Goal: Register for event/course

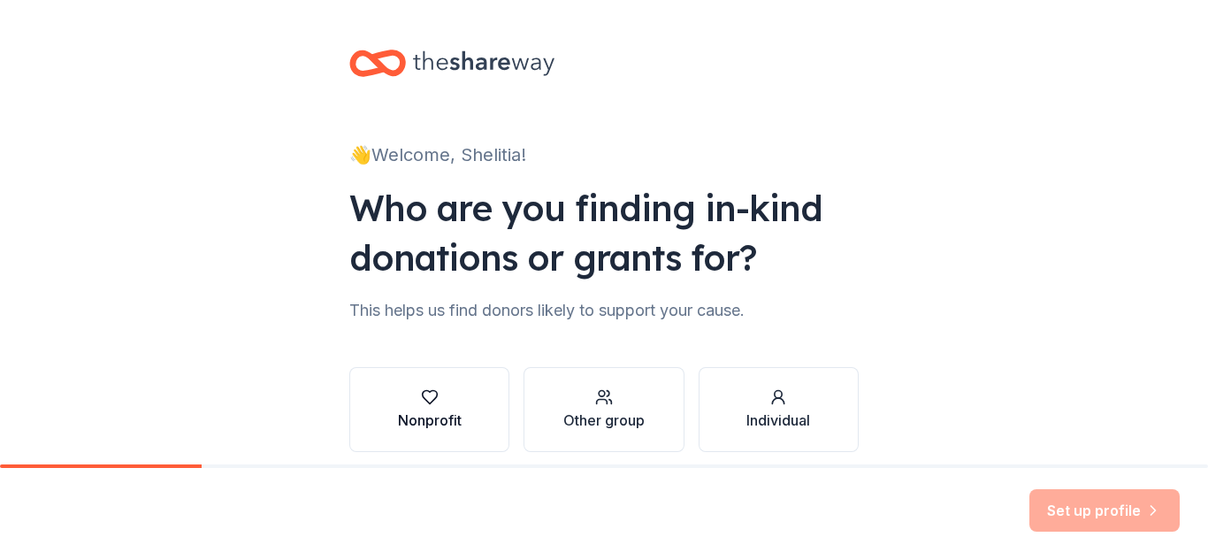
click at [446, 392] on div "button" at bounding box center [430, 397] width 64 height 18
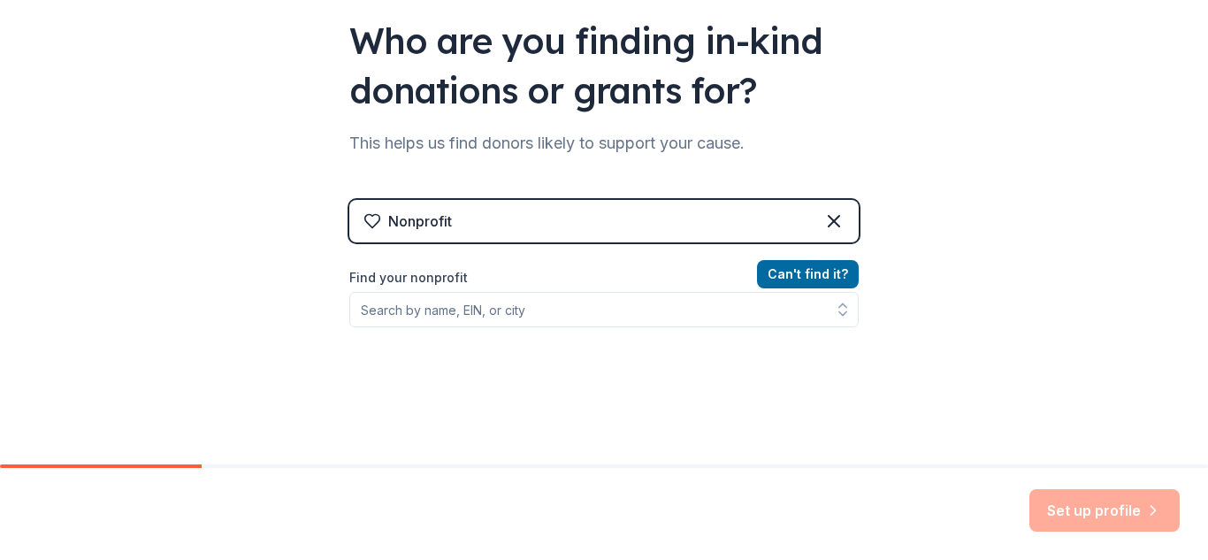
scroll to position [168, 0]
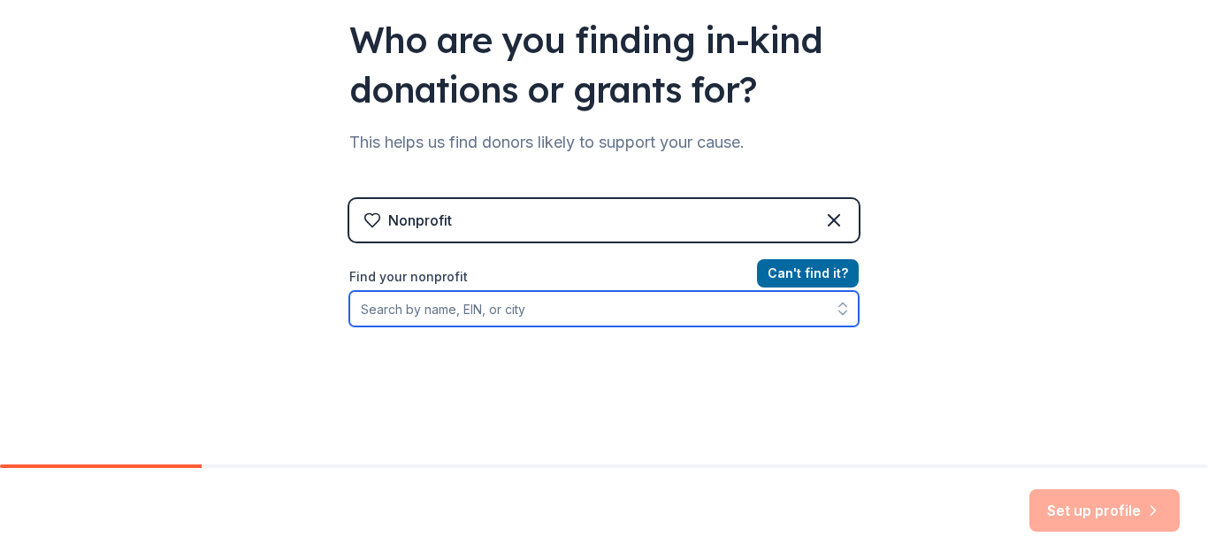
click at [490, 311] on input "Find your nonprofit" at bounding box center [603, 308] width 509 height 35
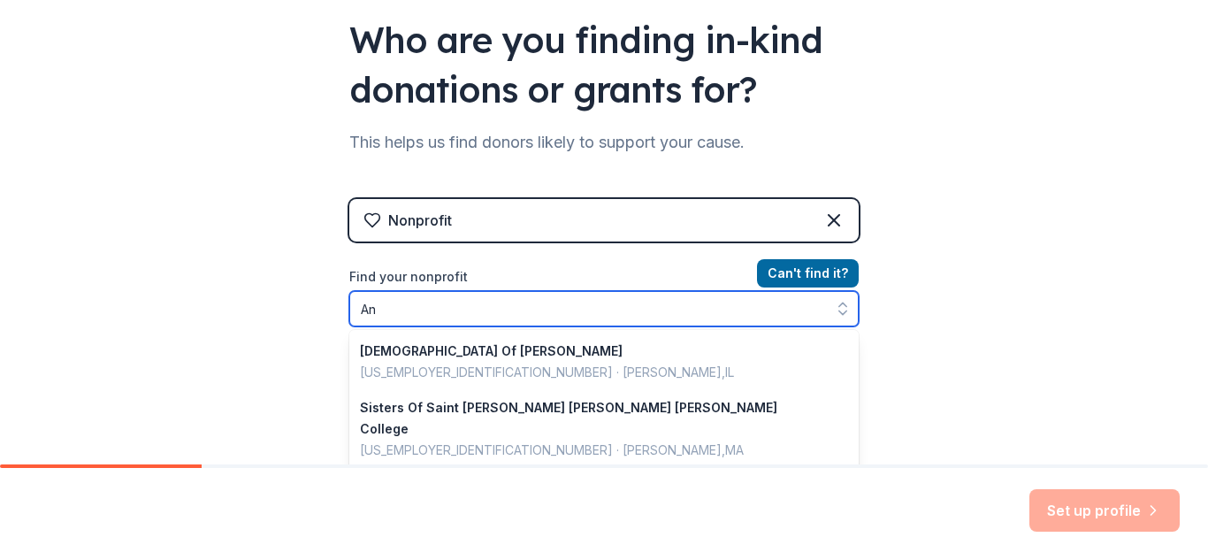
type input "A"
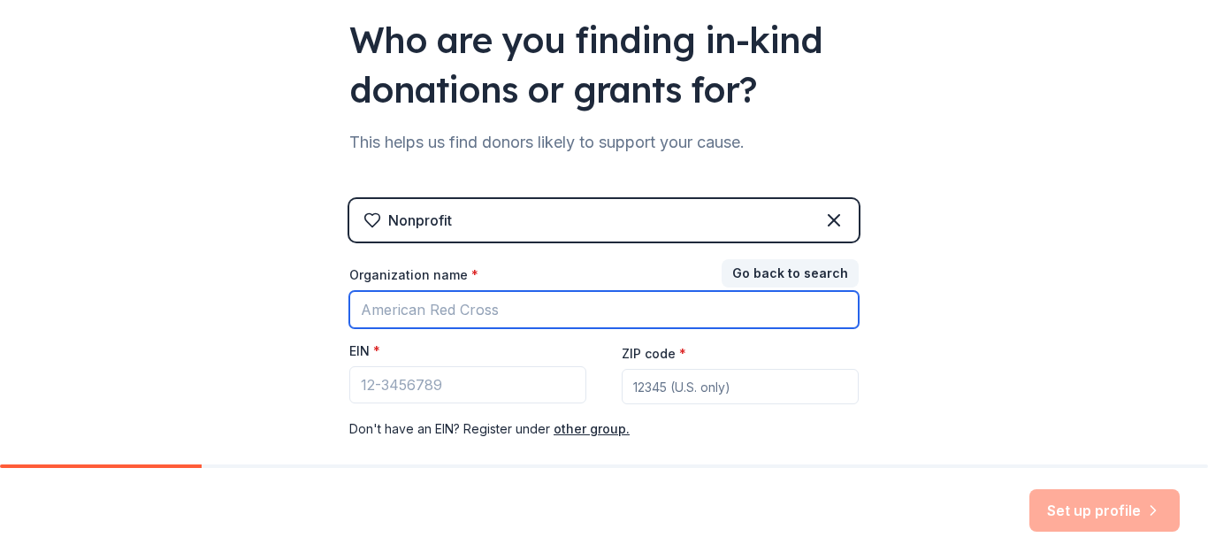
click at [470, 313] on input "Organization name *" at bounding box center [603, 309] width 509 height 37
click at [461, 301] on input "Annandale b" at bounding box center [603, 309] width 509 height 37
type input "Annandale Boys and Girls Club"
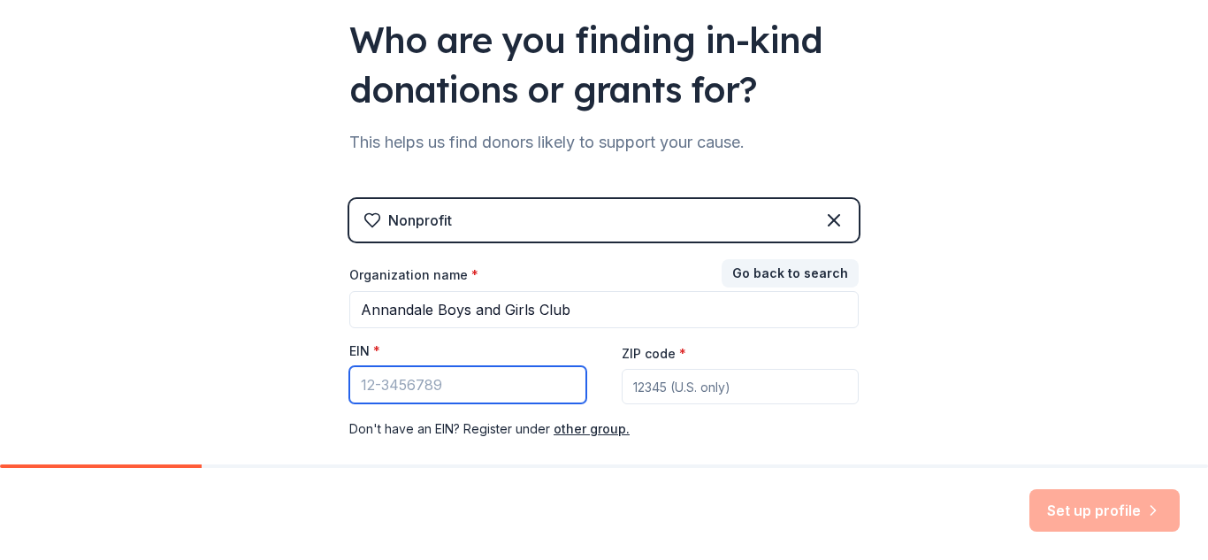
click at [364, 394] on input "EIN *" at bounding box center [467, 384] width 237 height 37
type input "5"
click at [444, 392] on input "EIN *" at bounding box center [467, 384] width 237 height 37
type input "[US_EMPLOYER_IDENTIFICATION_NUMBER]"
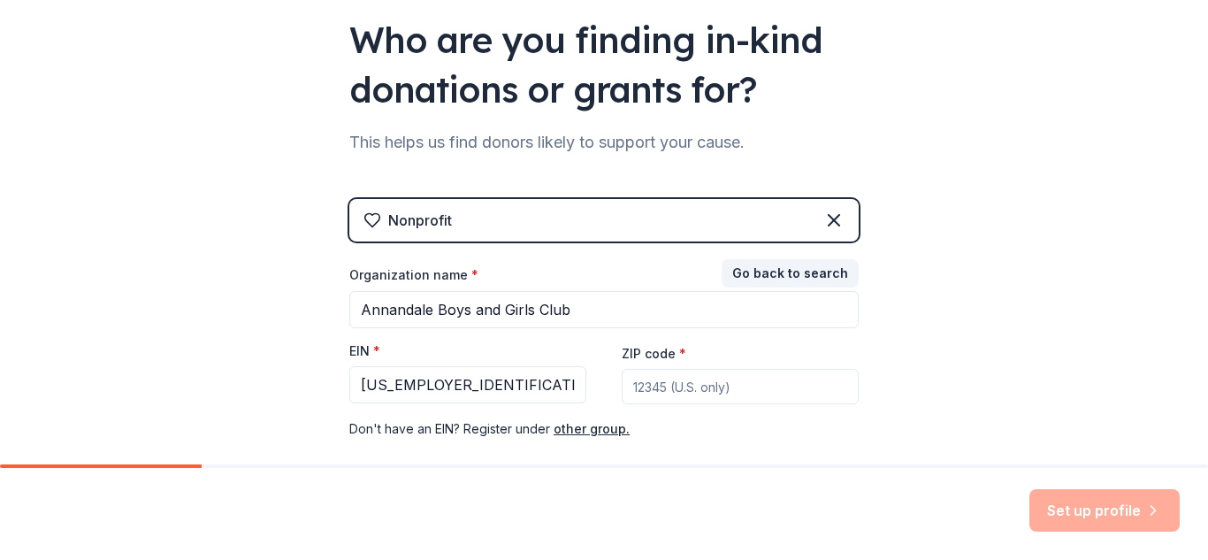
click at [637, 389] on input "ZIP code *" at bounding box center [740, 386] width 237 height 35
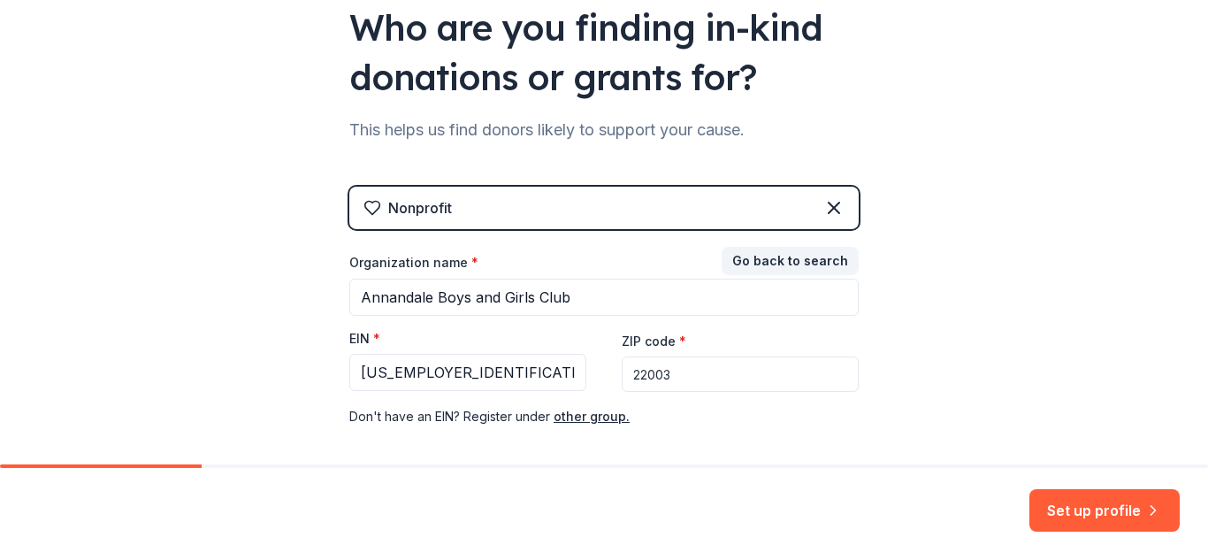
scroll to position [263, 0]
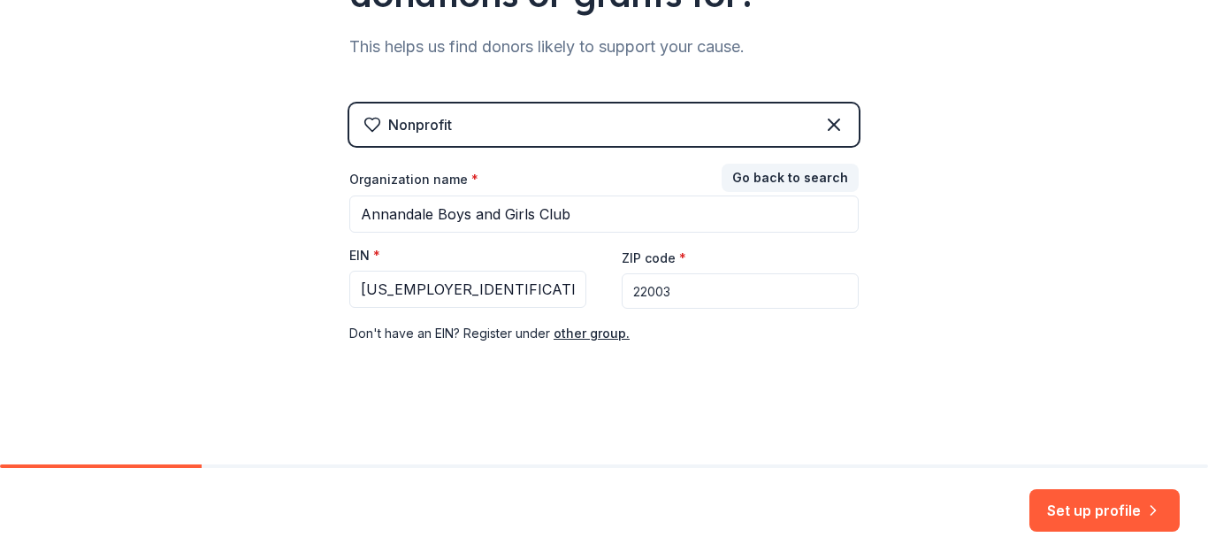
type input "22003"
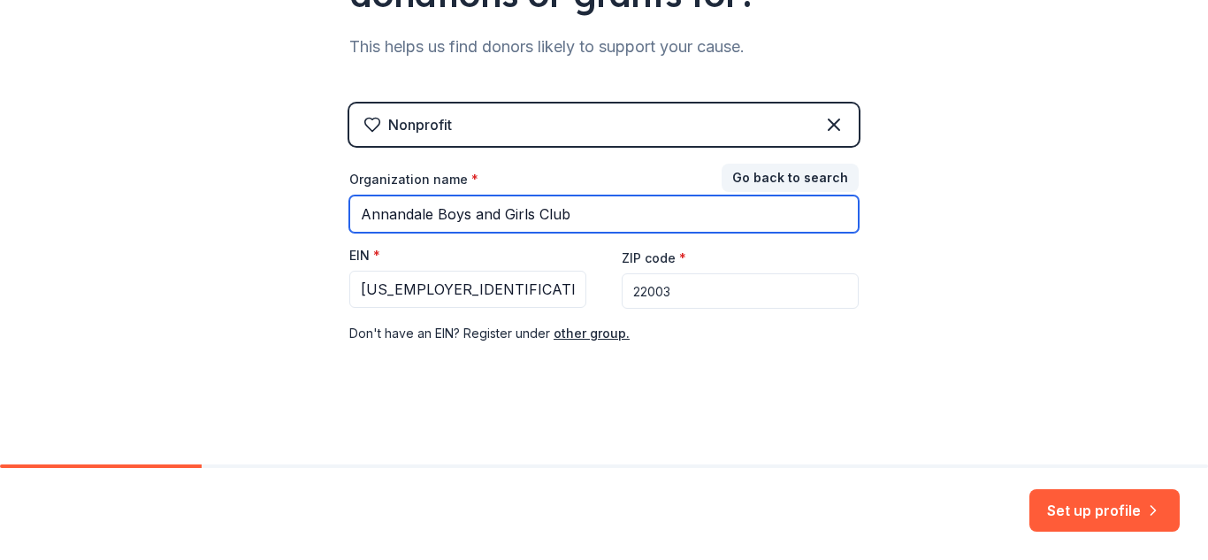
click at [683, 217] on input "Annandale Boys and Girls Club" at bounding box center [603, 213] width 509 height 37
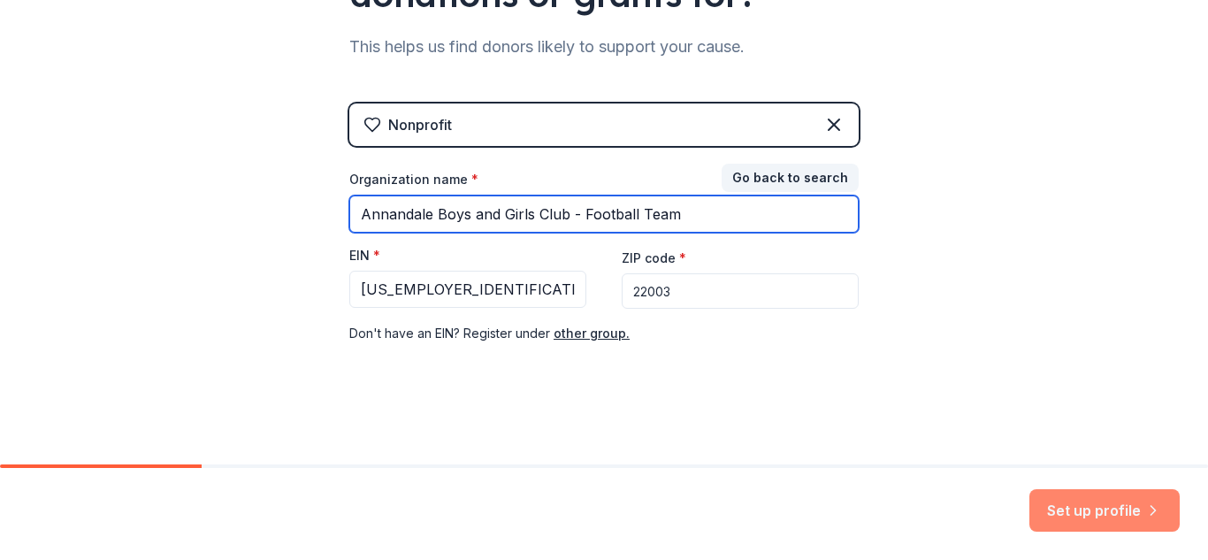
type input "Annandale Boys and Girls Club - Football Team"
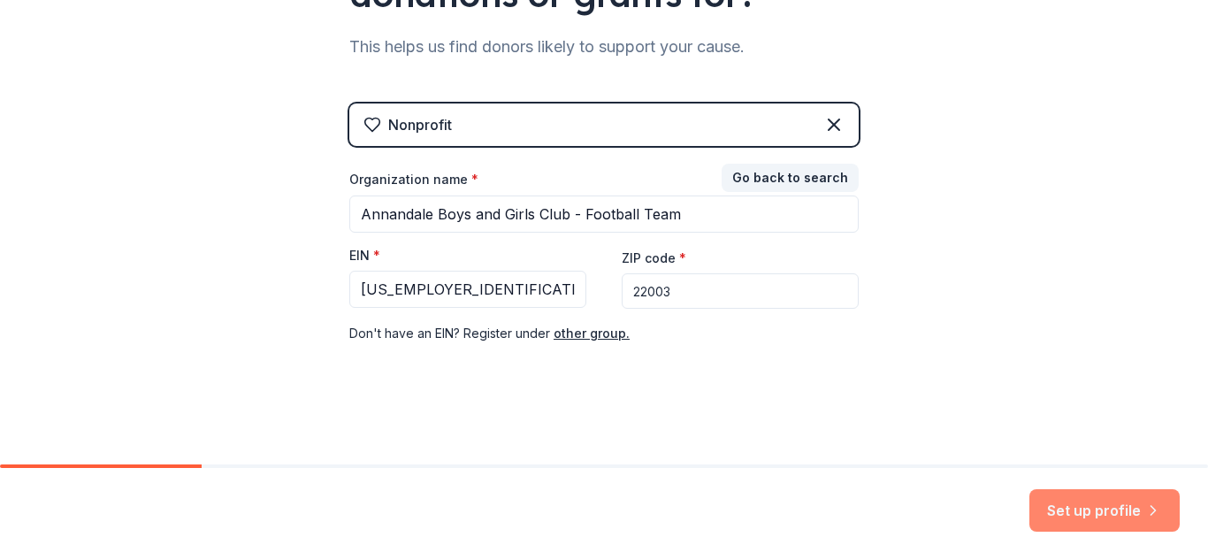
click at [1110, 501] on button "Set up profile" at bounding box center [1104, 510] width 150 height 42
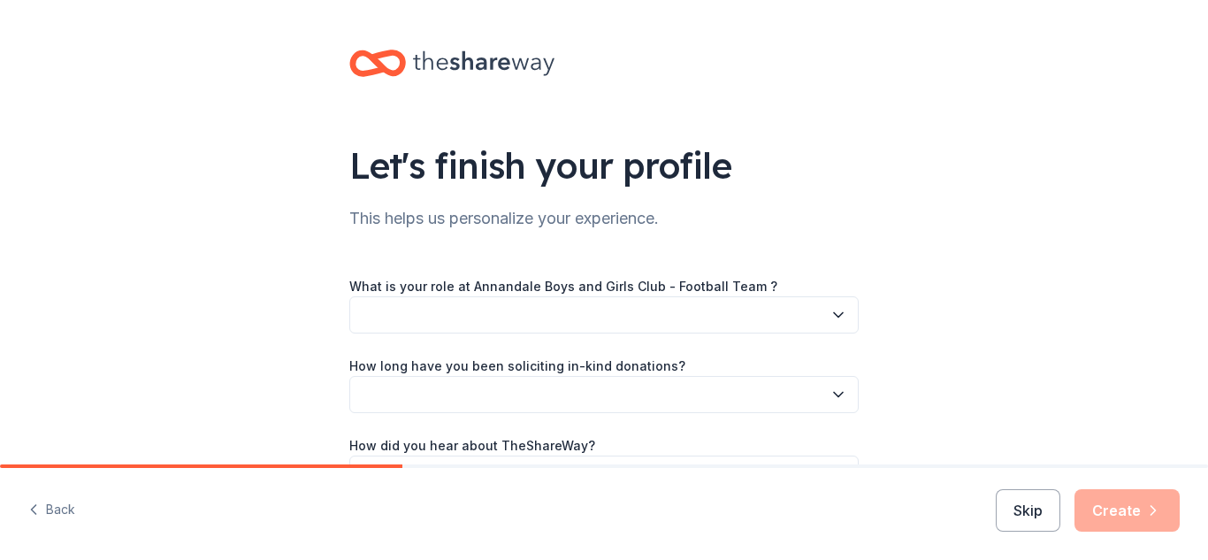
drag, startPoint x: 1202, startPoint y: 362, endPoint x: 1195, endPoint y: 376, distance: 15.8
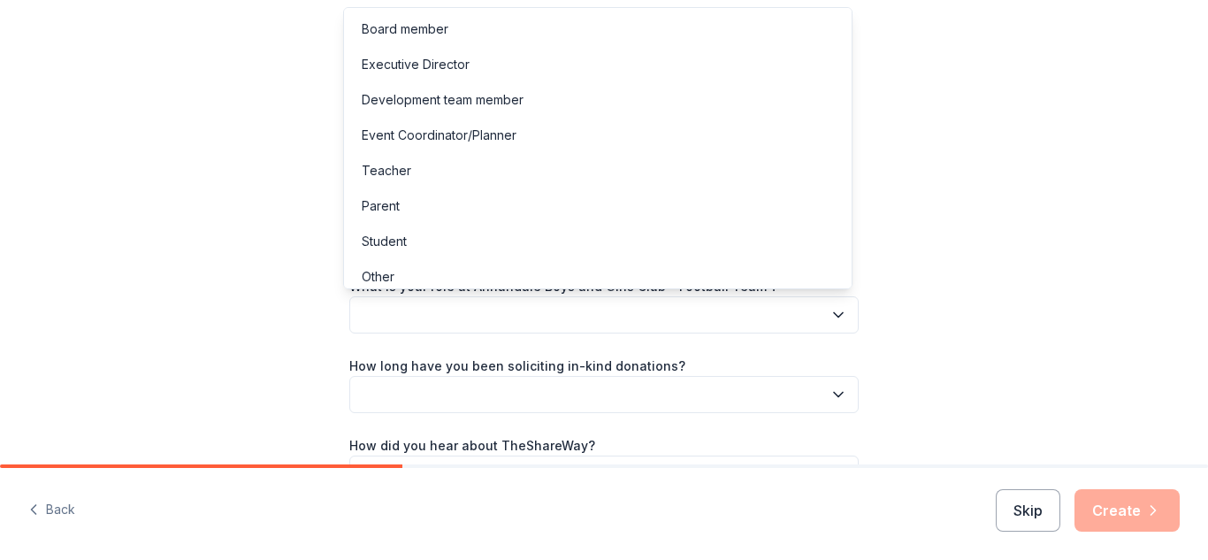
click at [829, 317] on icon "button" at bounding box center [838, 315] width 18 height 18
click at [768, 212] on div "Parent" at bounding box center [597, 205] width 500 height 35
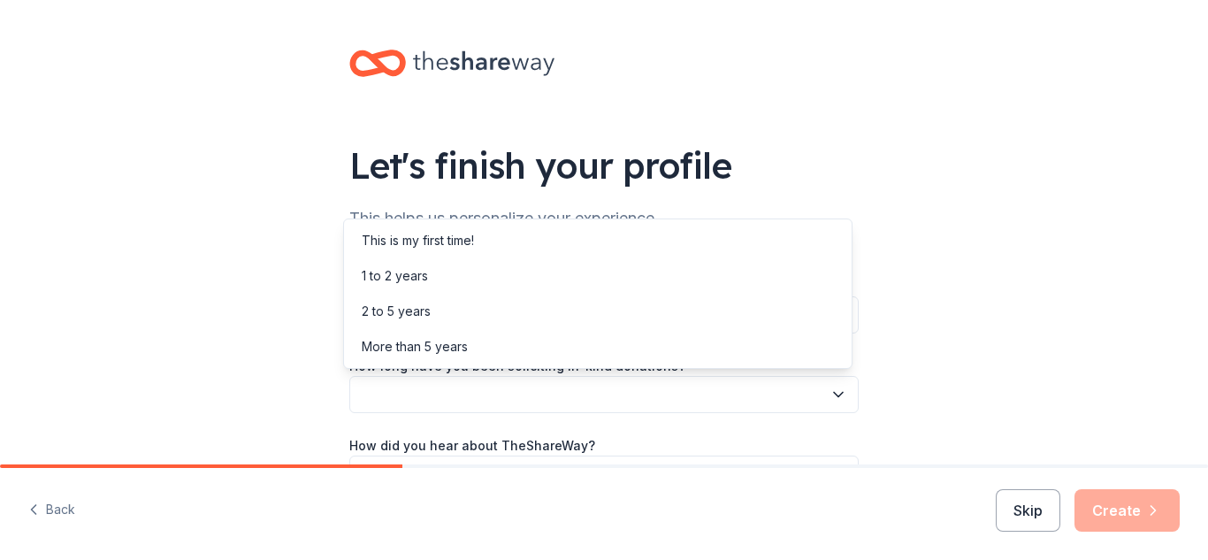
click at [833, 392] on icon "button" at bounding box center [838, 394] width 18 height 18
click at [728, 233] on div "This is my first time!" at bounding box center [597, 240] width 500 height 35
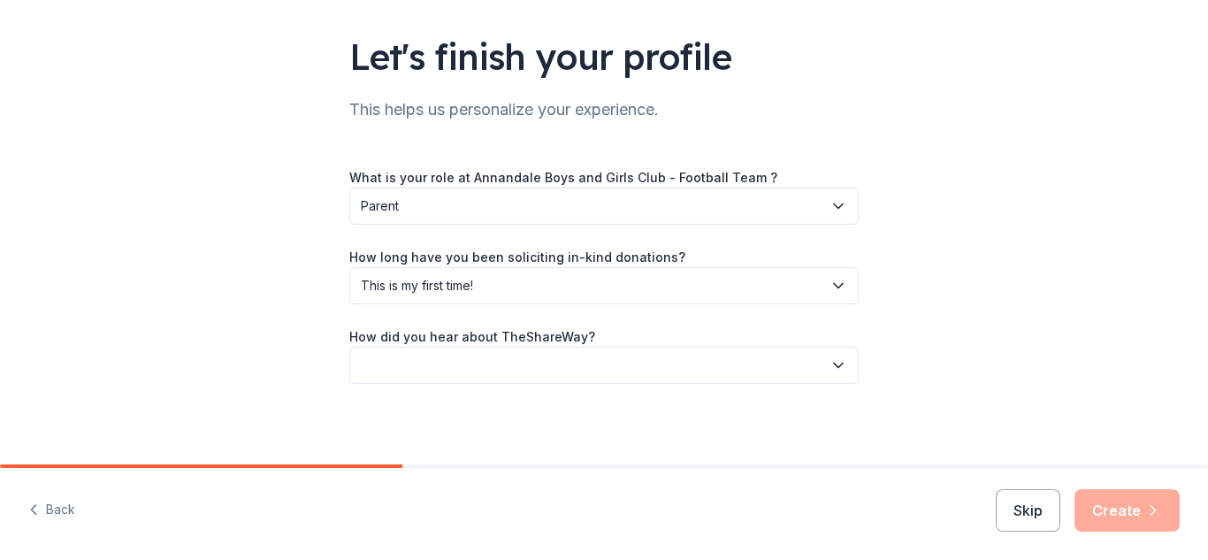
scroll to position [113, 0]
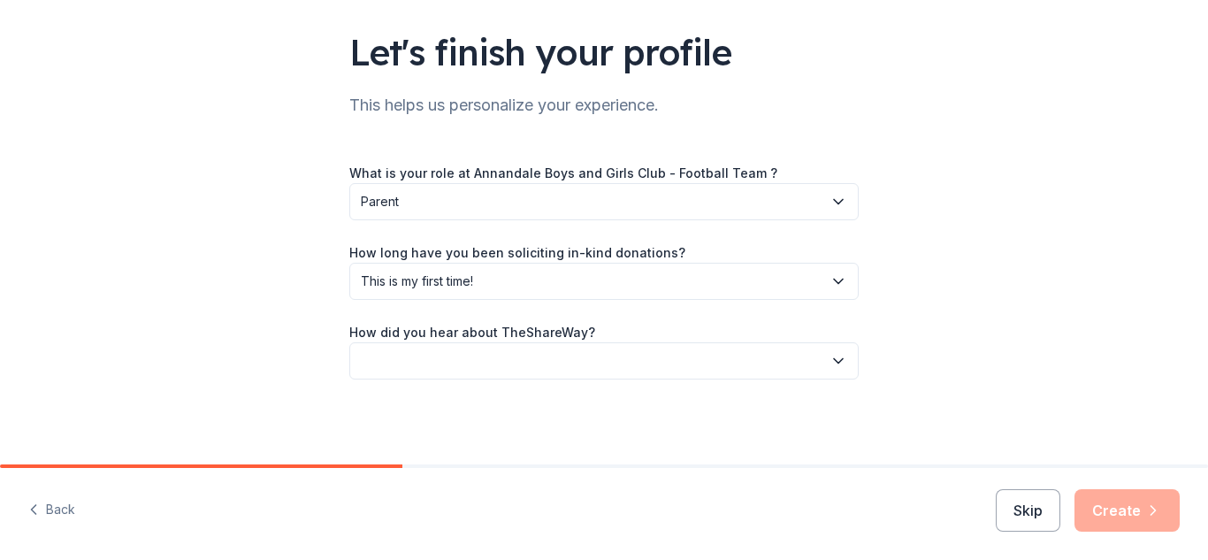
click at [834, 356] on icon "button" at bounding box center [838, 361] width 18 height 18
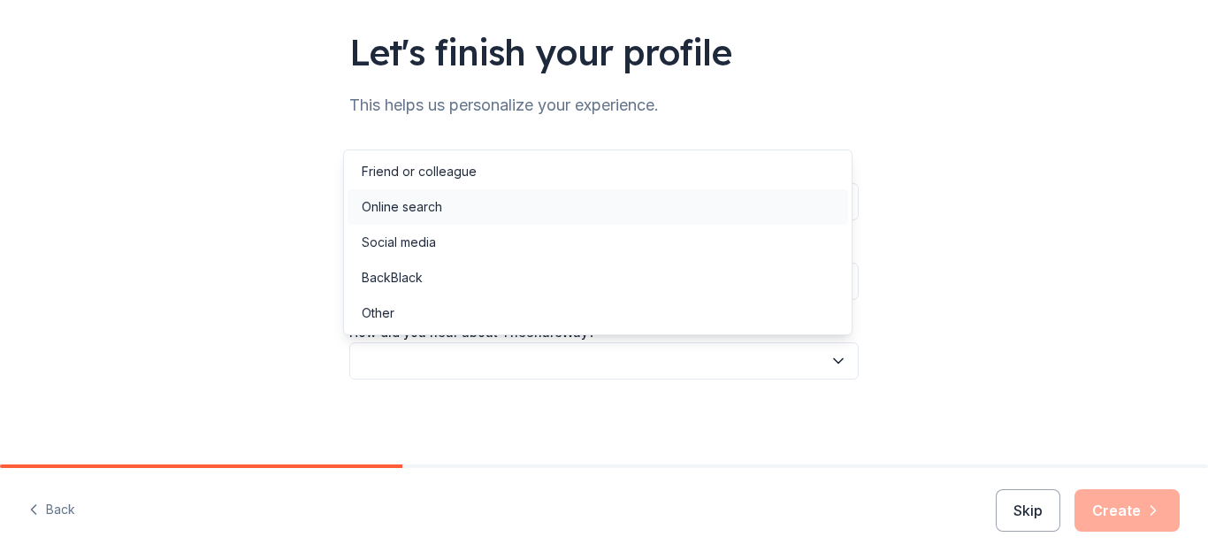
click at [768, 217] on div "Online search" at bounding box center [597, 206] width 500 height 35
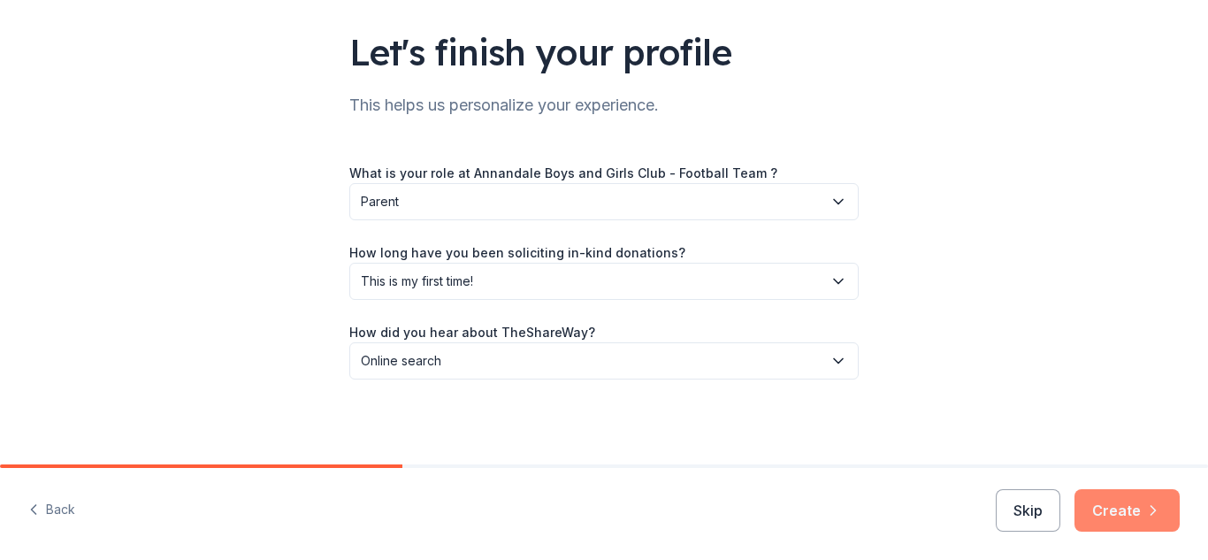
click at [1124, 506] on button "Create" at bounding box center [1126, 510] width 105 height 42
click at [1146, 504] on div "Skip Create" at bounding box center [1087, 510] width 184 height 42
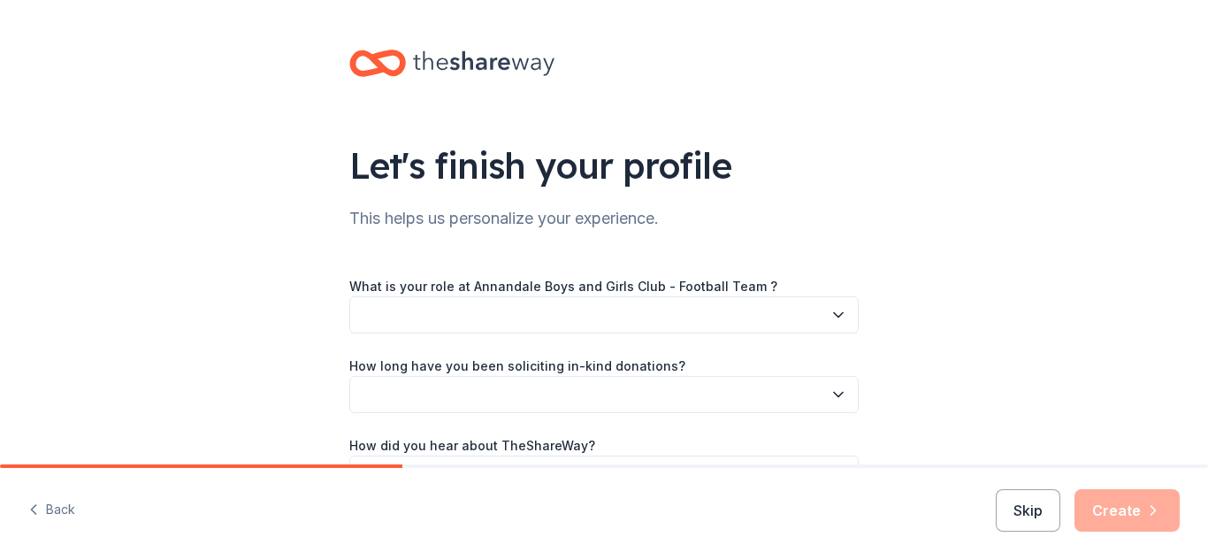
click at [834, 314] on icon "button" at bounding box center [838, 315] width 9 height 4
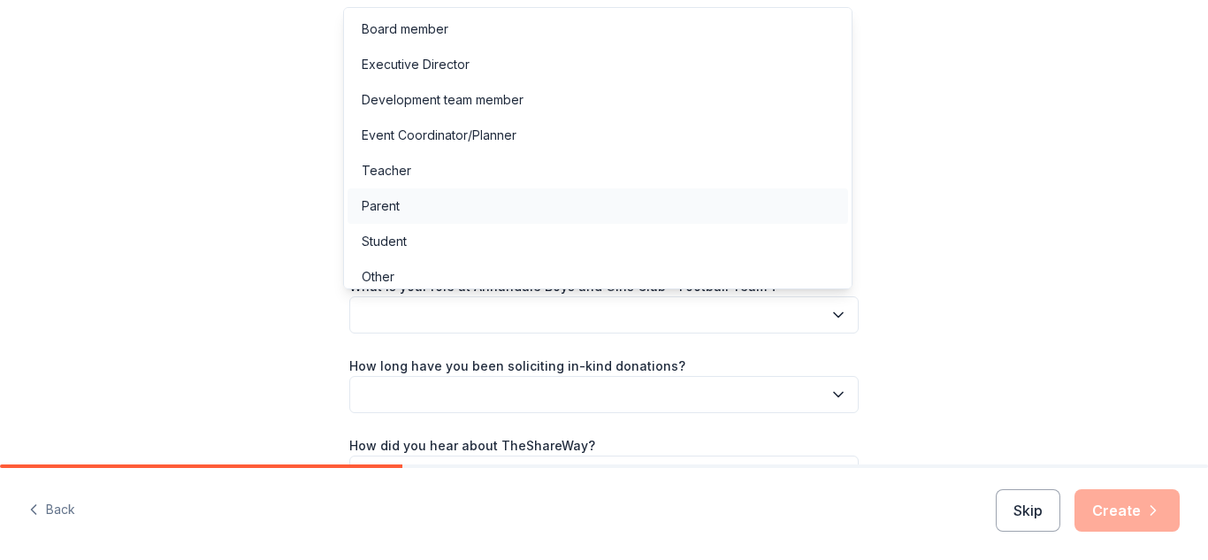
click at [726, 211] on div "Parent" at bounding box center [597, 205] width 500 height 35
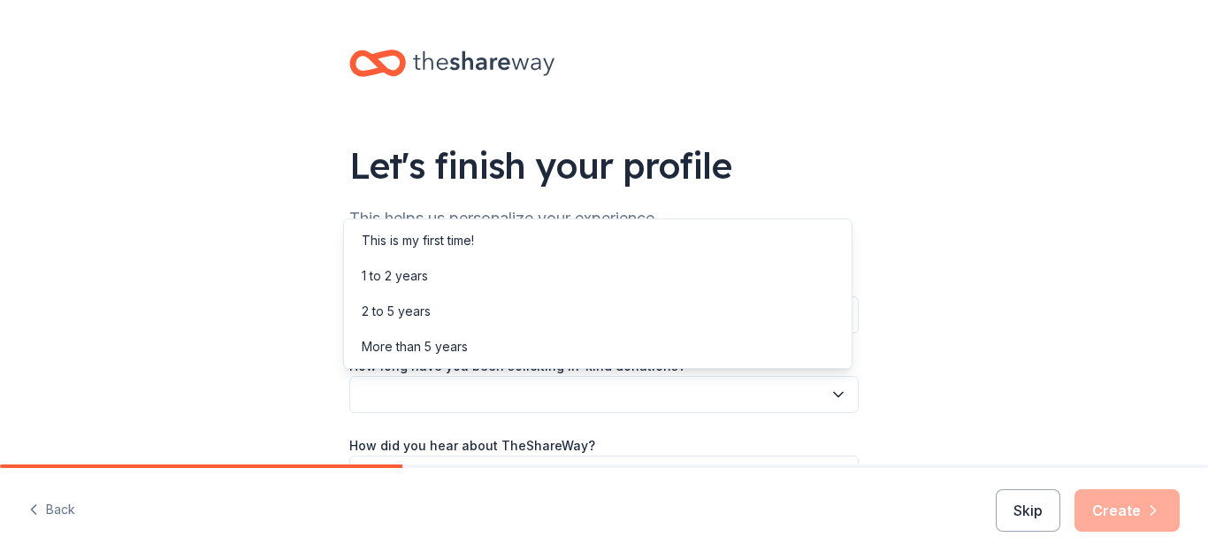
click at [833, 391] on icon "button" at bounding box center [838, 394] width 18 height 18
click at [623, 248] on div "This is my first time!" at bounding box center [597, 240] width 500 height 35
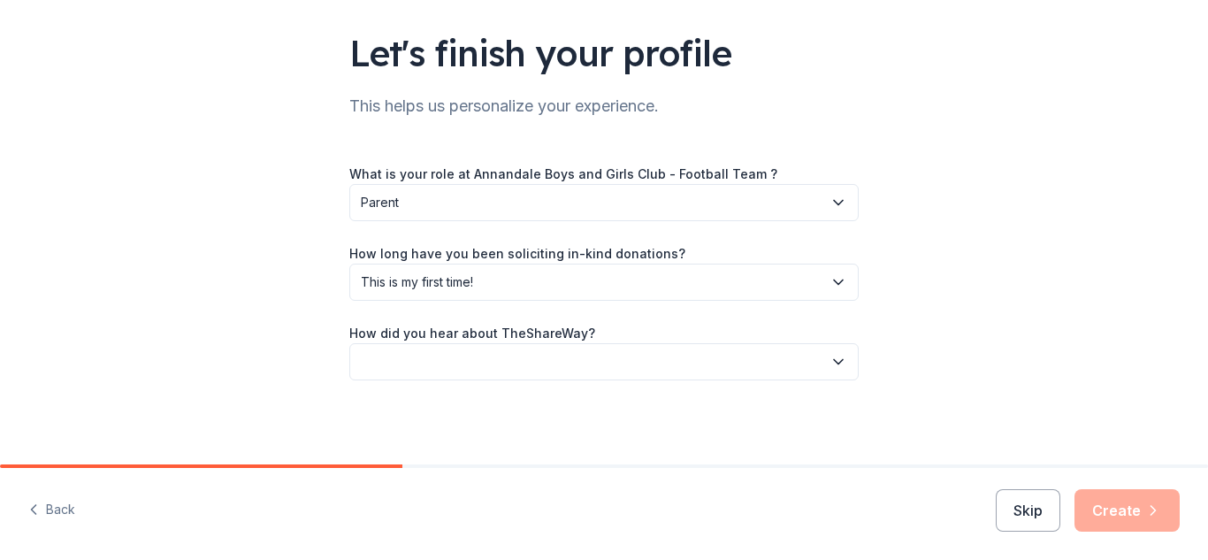
scroll to position [113, 0]
click at [838, 353] on icon "button" at bounding box center [838, 361] width 18 height 18
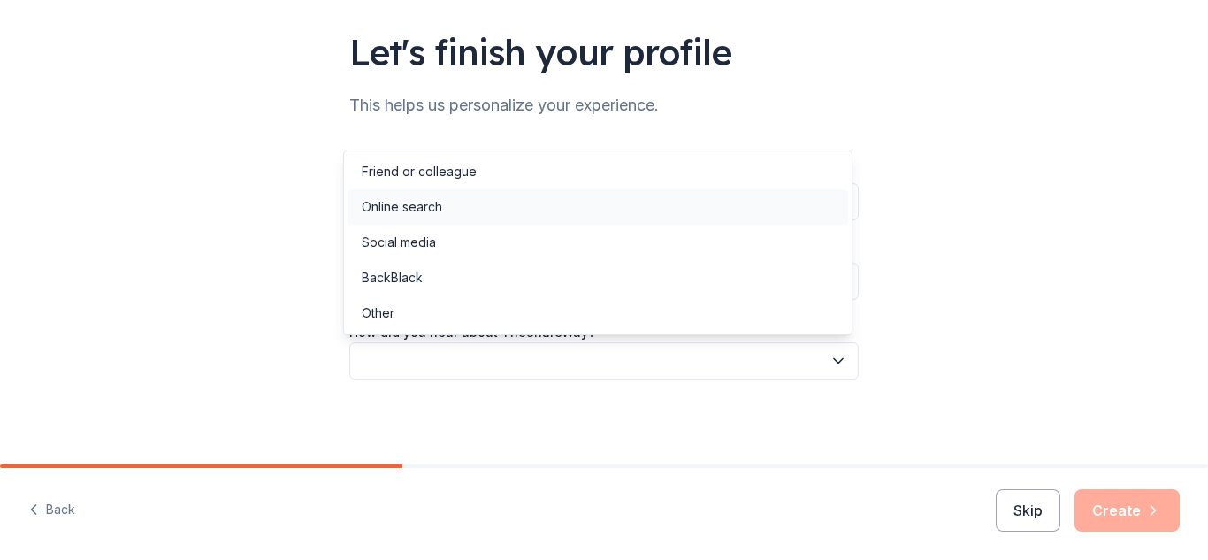
click at [730, 207] on div "Online search" at bounding box center [597, 206] width 500 height 35
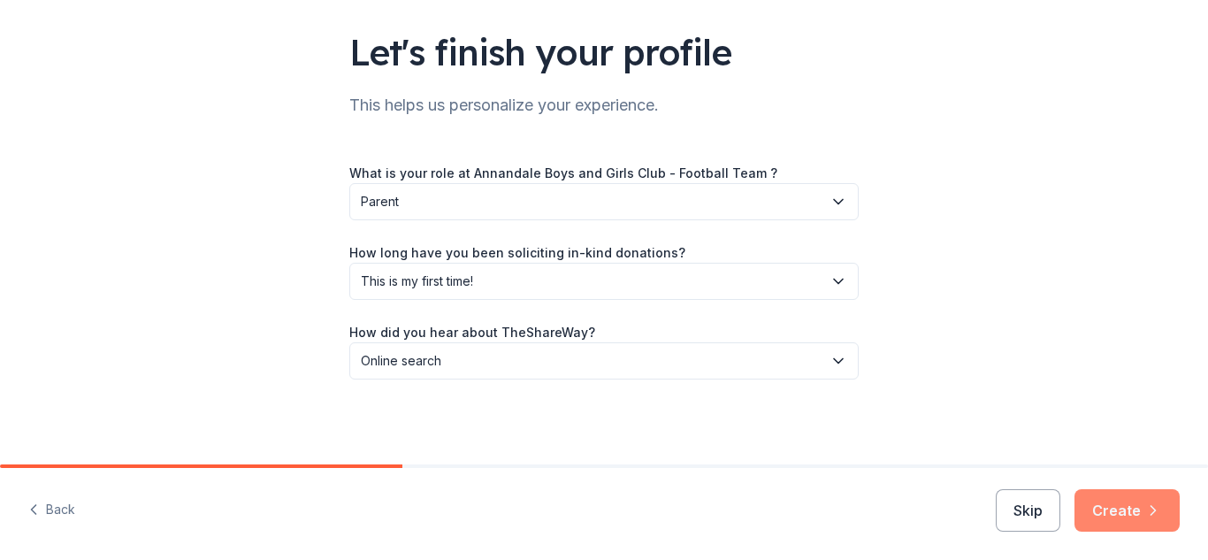
click at [1138, 506] on button "Create" at bounding box center [1126, 510] width 105 height 42
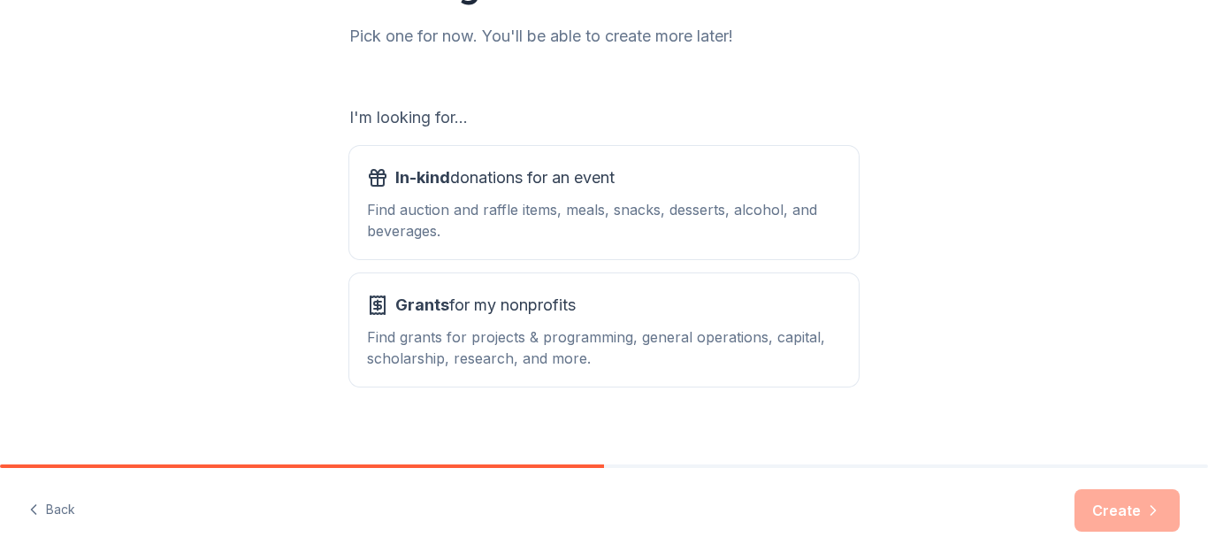
scroll to position [233, 0]
click at [727, 238] on div "Find auction and raffle items, meals, snacks, desserts, alcohol, and beverages." at bounding box center [604, 218] width 474 height 42
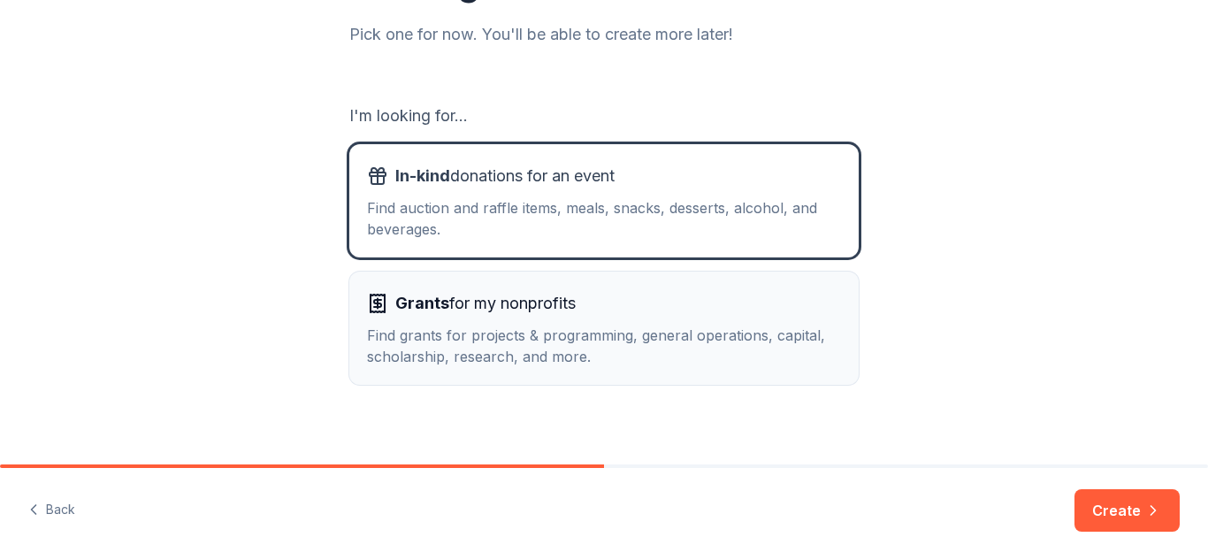
click at [712, 338] on div "Find grants for projects & programming, general operations, capital, scholarshi…" at bounding box center [604, 345] width 474 height 42
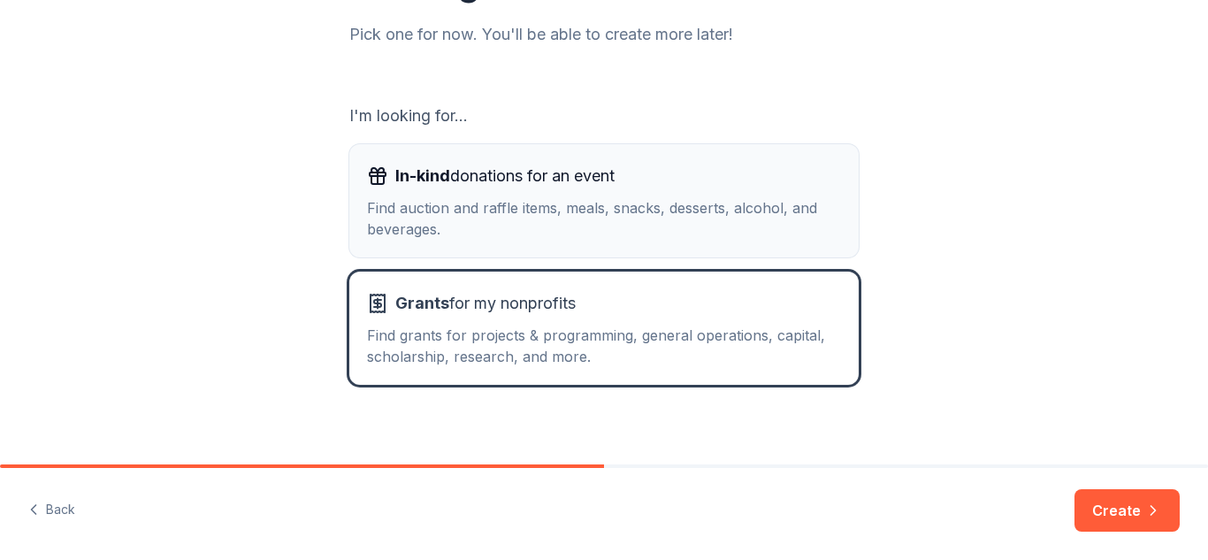
click at [731, 215] on div "Find auction and raffle items, meals, snacks, desserts, alcohol, and beverages." at bounding box center [604, 218] width 474 height 42
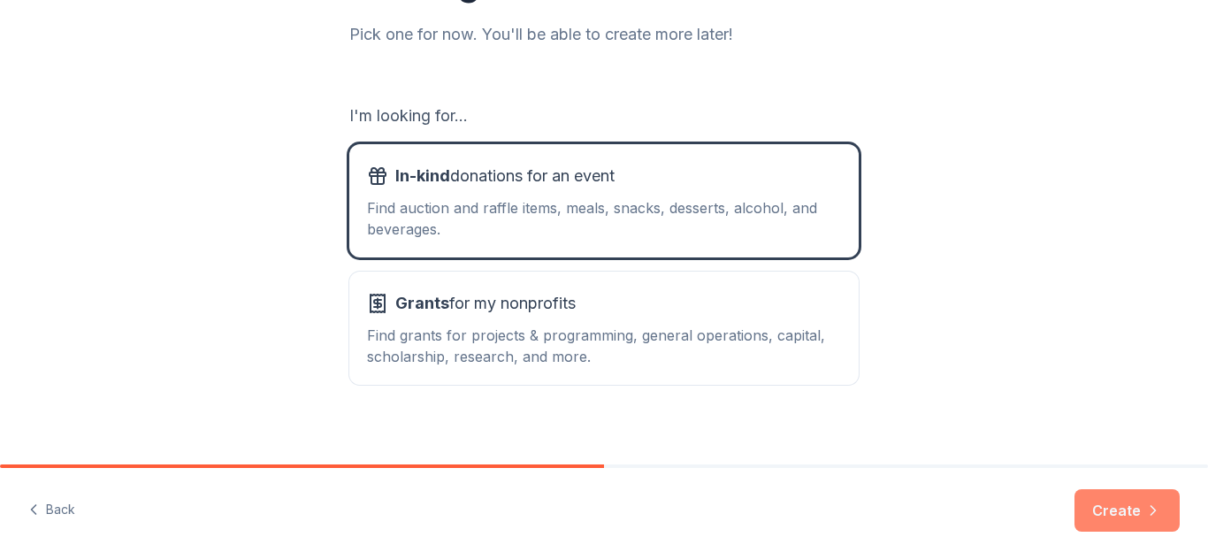
click at [1102, 503] on button "Create" at bounding box center [1126, 510] width 105 height 42
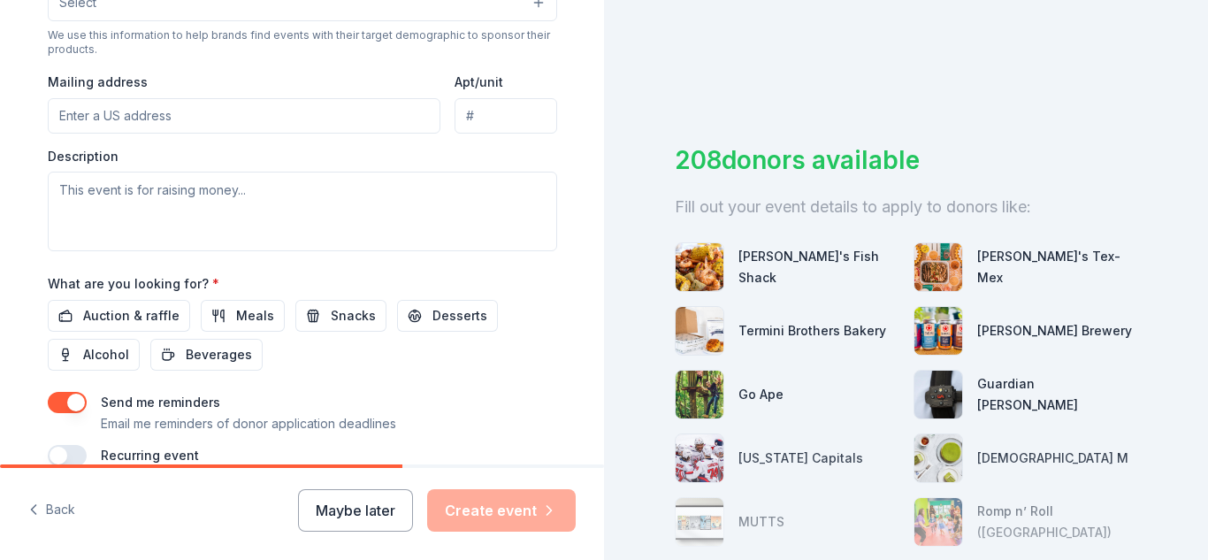
scroll to position [713, 0]
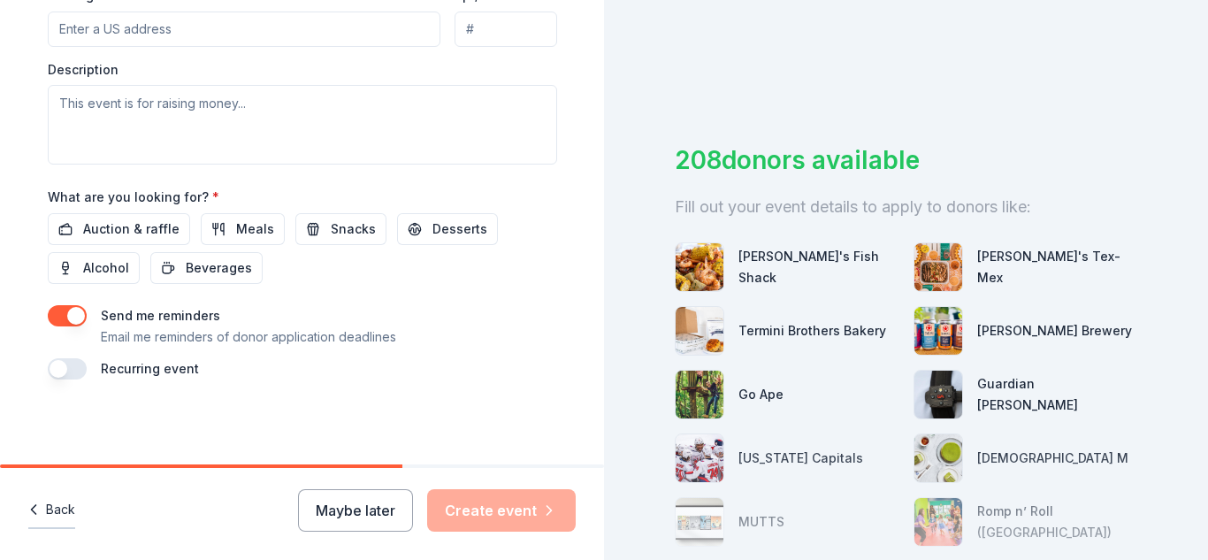
click at [67, 516] on button "Back" at bounding box center [51, 510] width 47 height 37
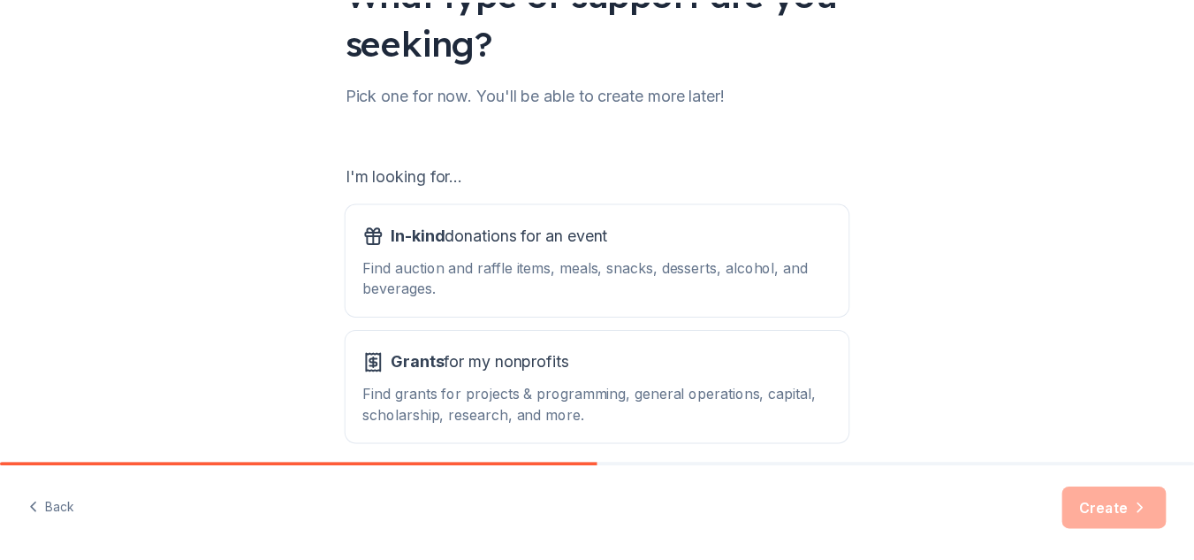
scroll to position [177, 0]
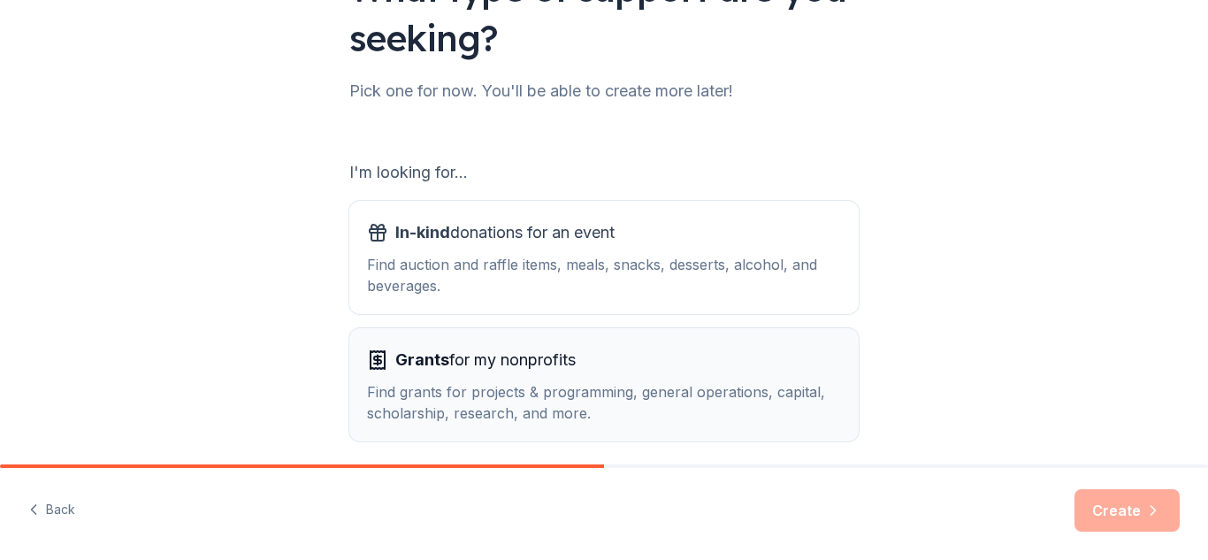
click at [767, 367] on div "Grants for my nonprofits" at bounding box center [604, 360] width 474 height 28
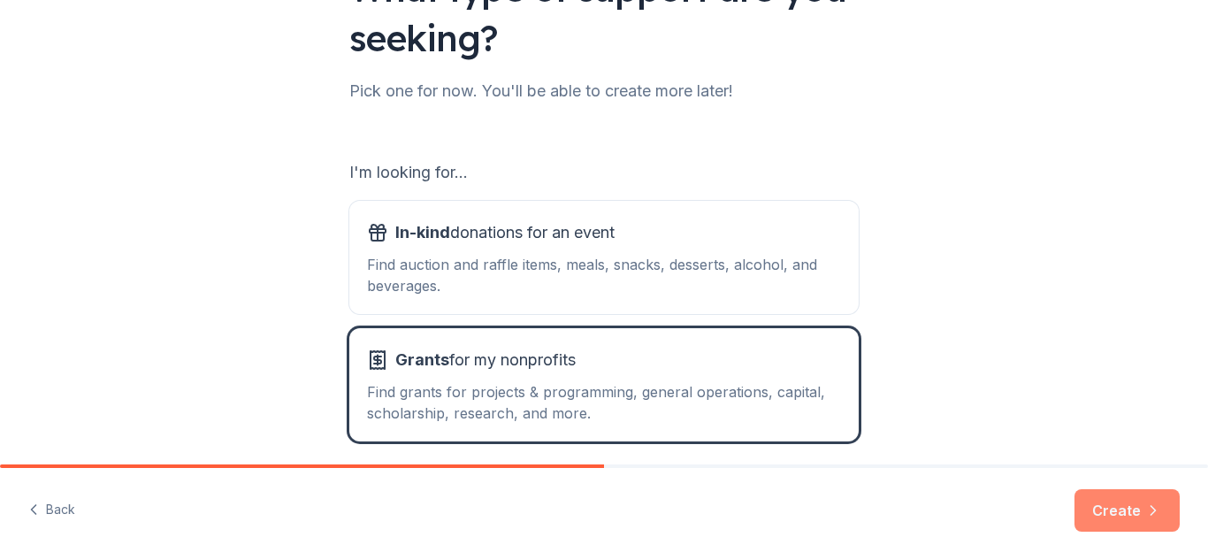
click at [1113, 495] on button "Create" at bounding box center [1126, 510] width 105 height 42
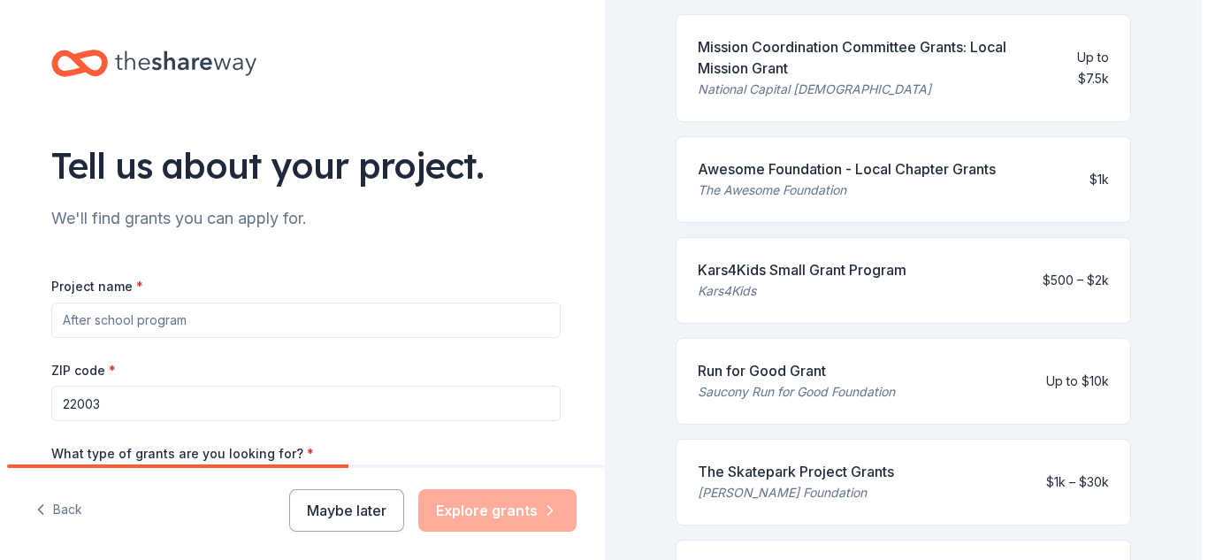
scroll to position [208, 0]
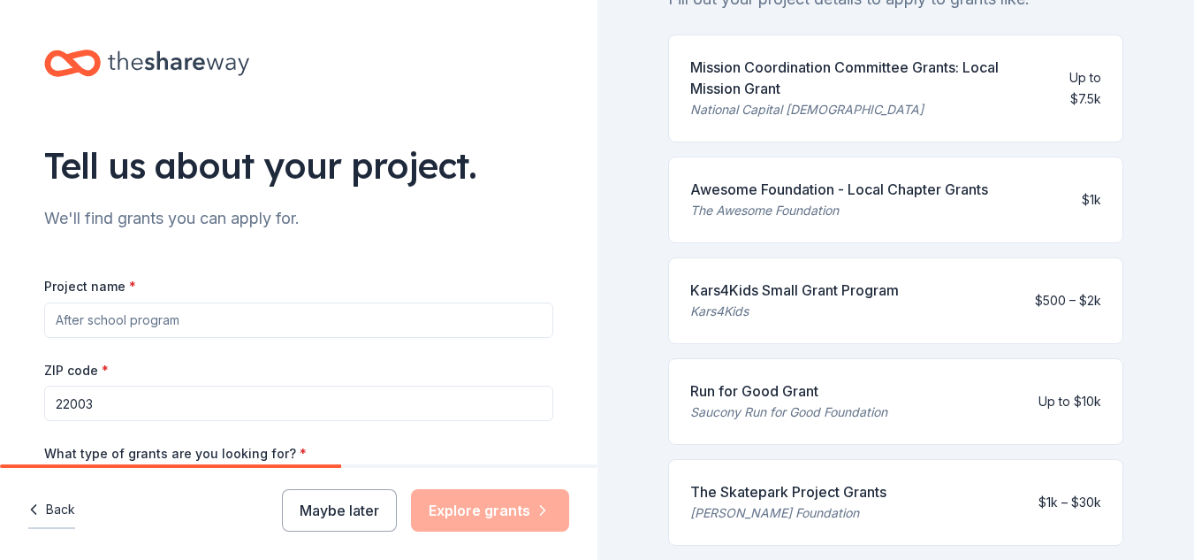
click at [57, 513] on button "Back" at bounding box center [51, 510] width 47 height 37
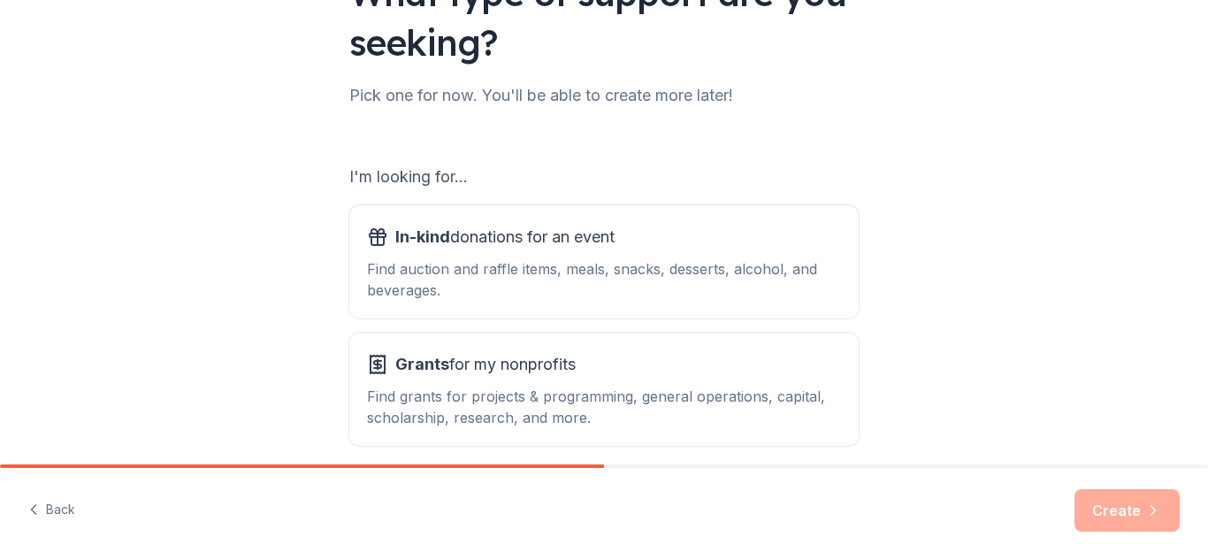
scroll to position [178, 0]
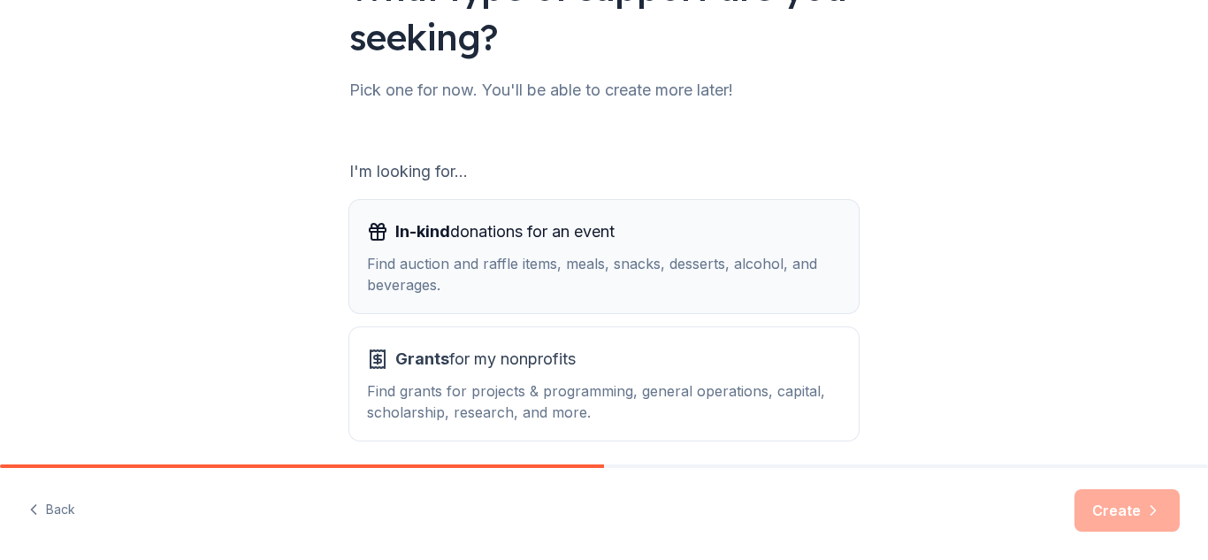
click at [722, 278] on div "Find auction and raffle items, meals, snacks, desserts, alcohol, and beverages." at bounding box center [604, 274] width 474 height 42
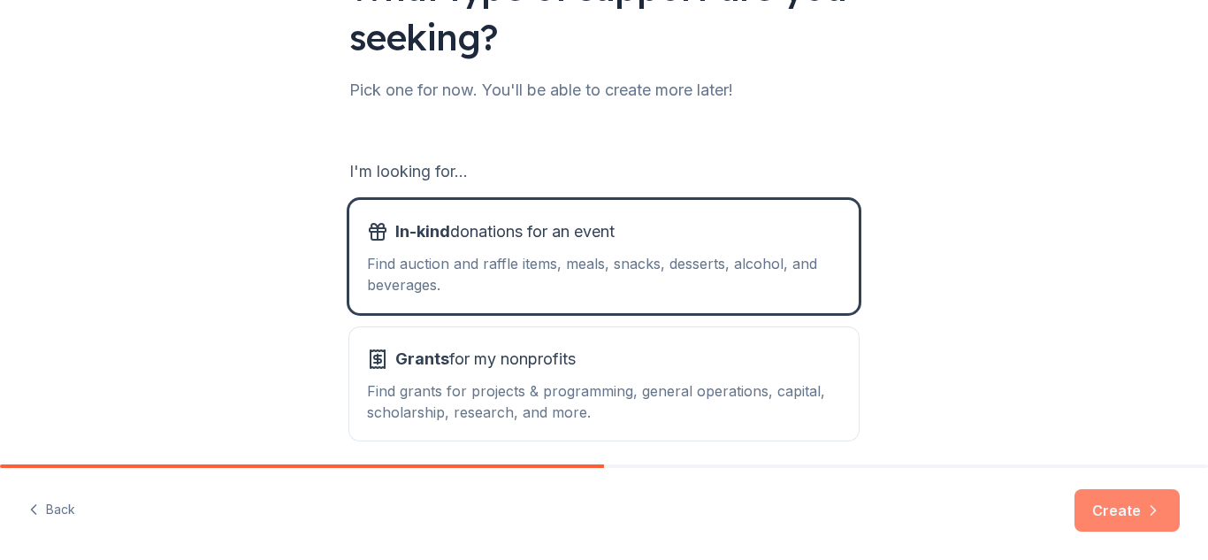
click at [1125, 502] on button "Create" at bounding box center [1126, 510] width 105 height 42
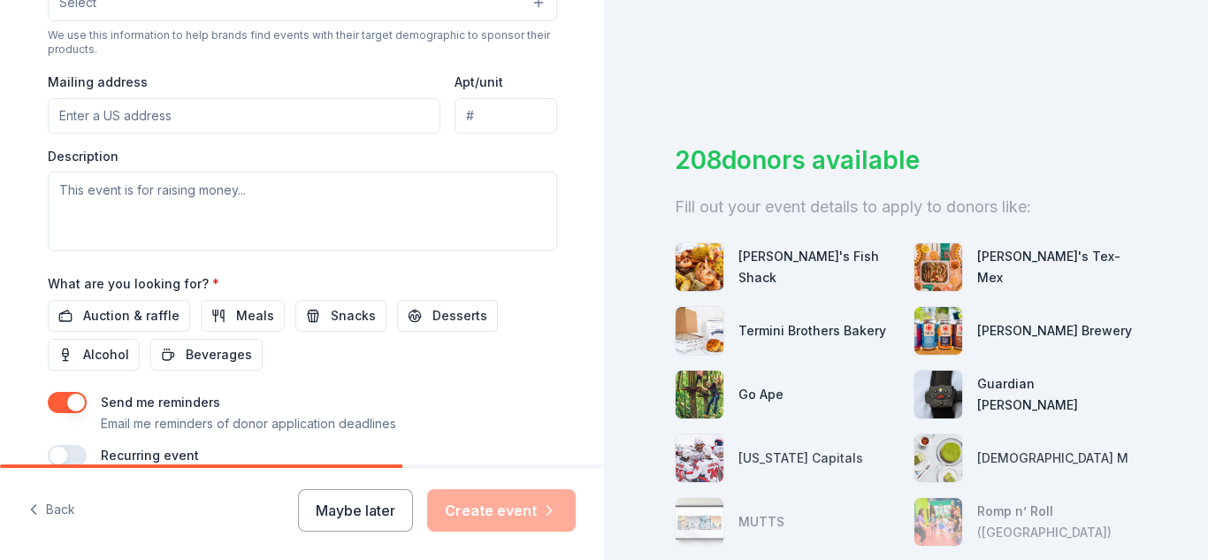
scroll to position [643, 0]
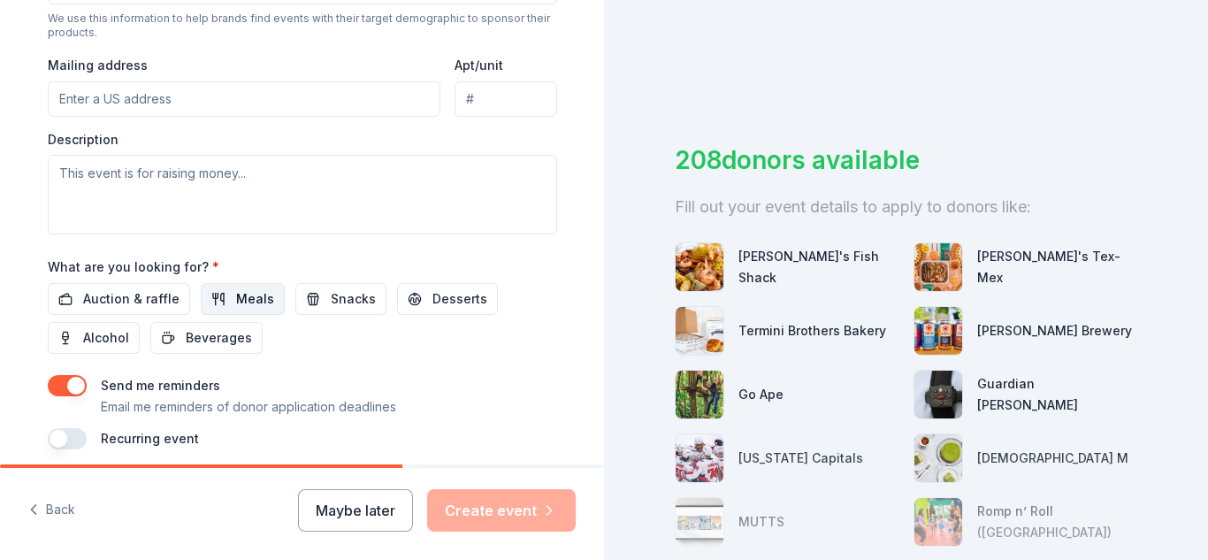
click at [205, 294] on button "Meals" at bounding box center [243, 299] width 84 height 32
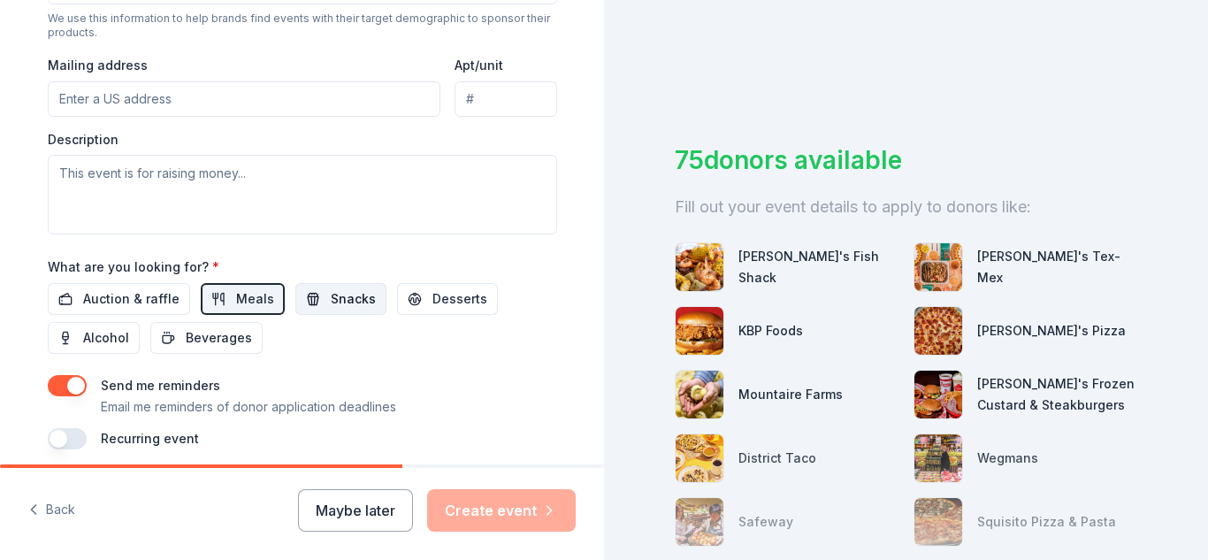
click at [331, 298] on span "Snacks" at bounding box center [353, 298] width 45 height 21
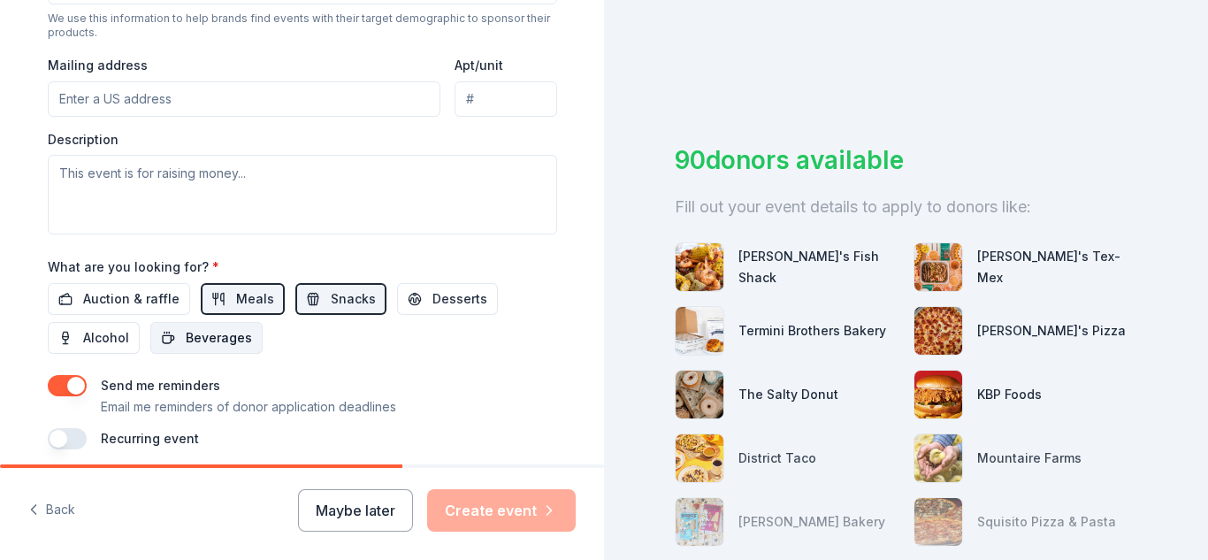
click at [217, 336] on span "Beverages" at bounding box center [219, 337] width 66 height 21
click at [446, 289] on span "Desserts" at bounding box center [459, 298] width 55 height 21
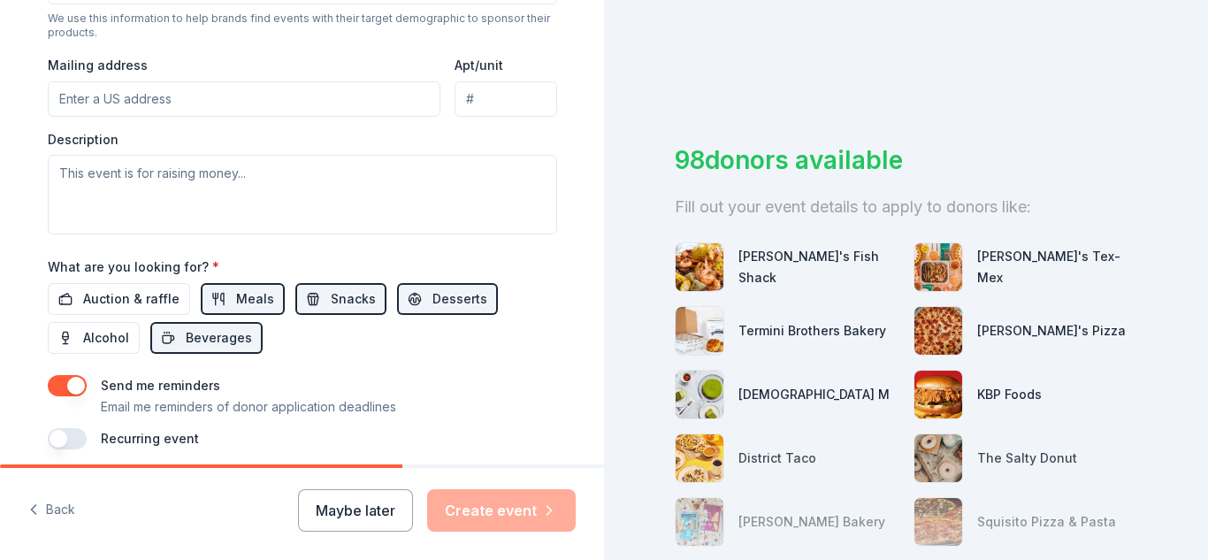
scroll to position [713, 0]
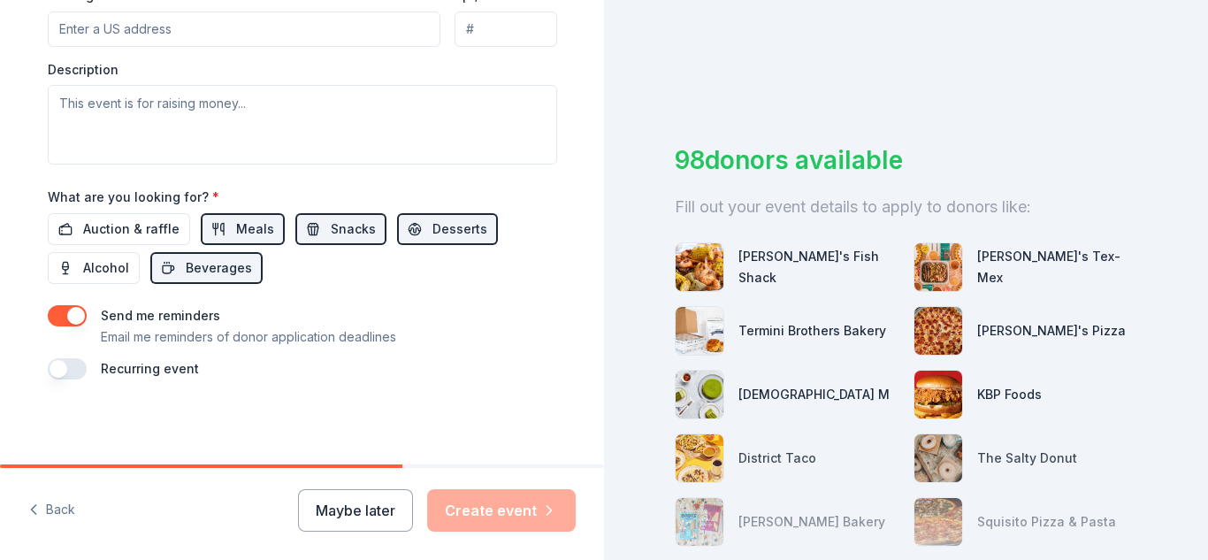
click at [55, 362] on button "button" at bounding box center [67, 368] width 39 height 21
click at [192, 416] on button "August 2026" at bounding box center [146, 421] width 91 height 35
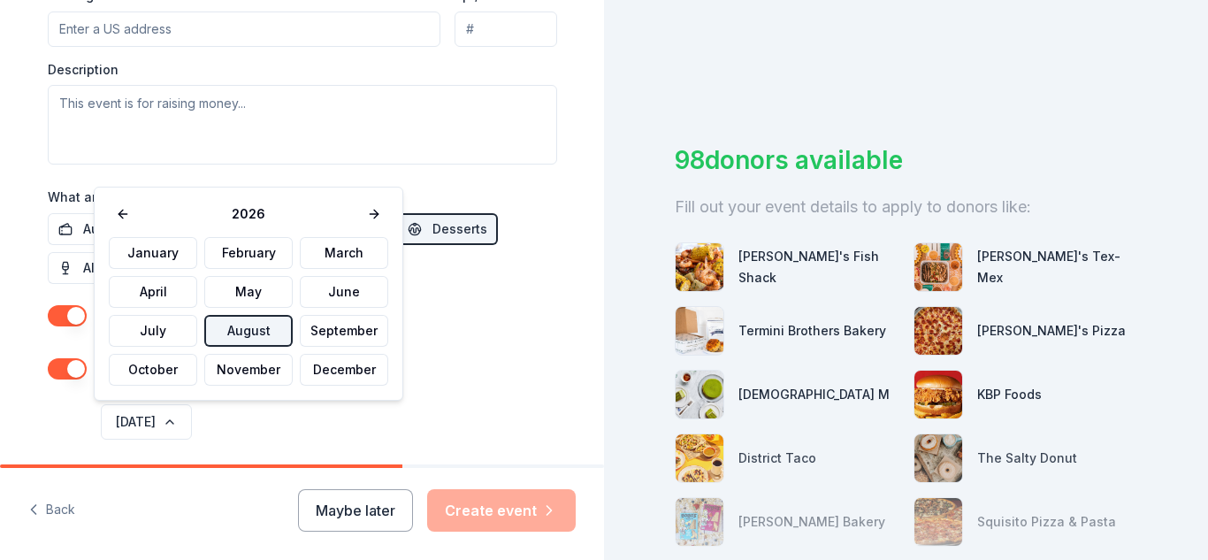
click at [250, 325] on button "August" at bounding box center [248, 331] width 88 height 32
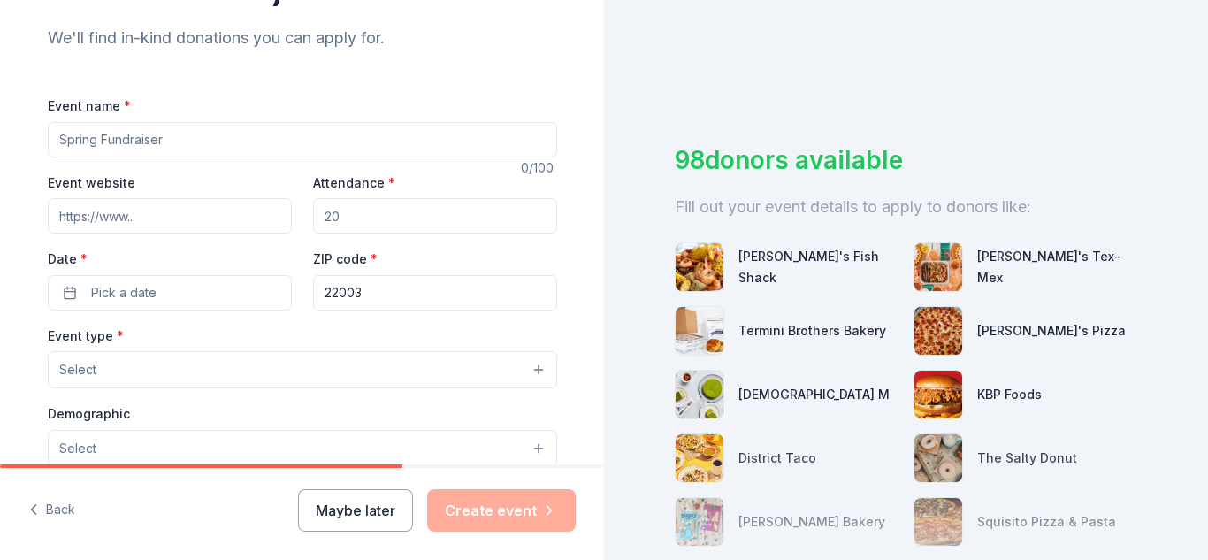
scroll to position [167, 0]
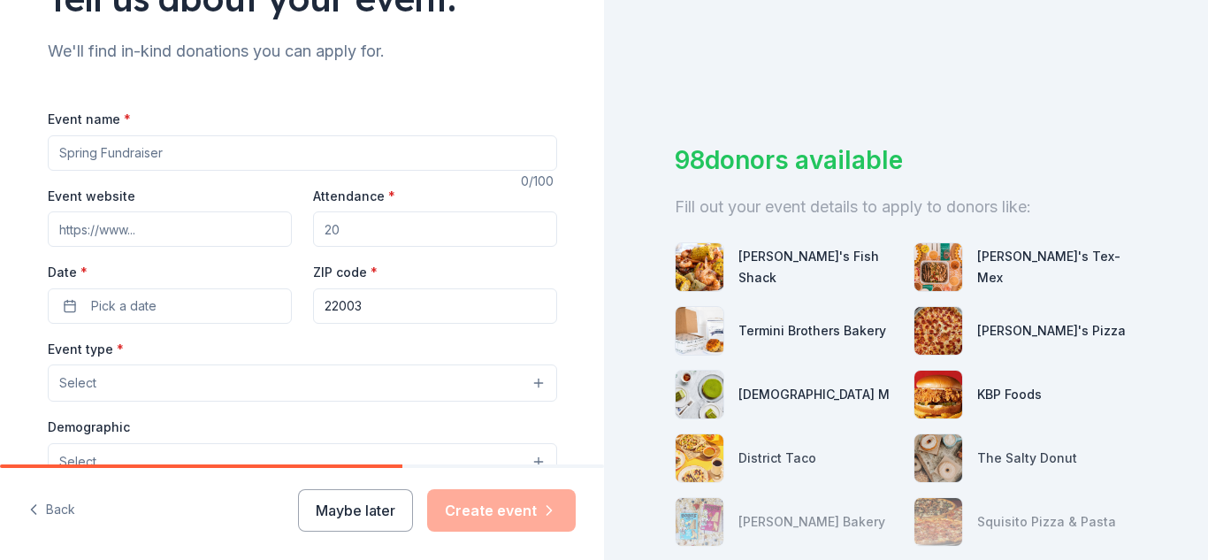
click at [489, 152] on input "Event name *" at bounding box center [302, 152] width 509 height 35
type input "Football game"
click at [403, 240] on input "Attendance *" at bounding box center [435, 228] width 244 height 35
click at [406, 235] on input "Attendance *" at bounding box center [435, 228] width 244 height 35
type input "200"
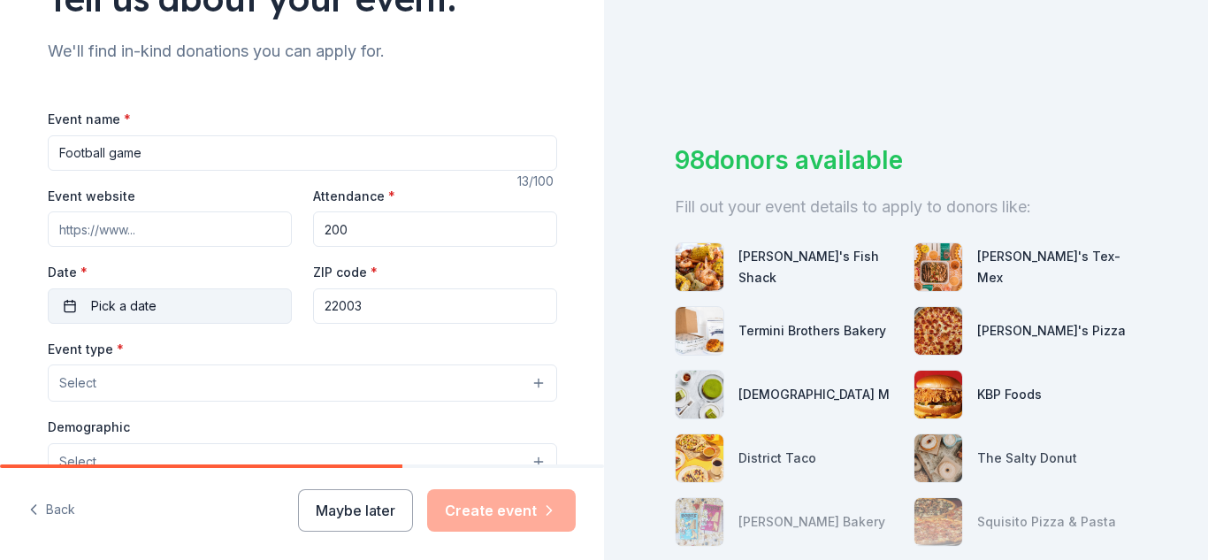
click at [145, 304] on span "Pick a date" at bounding box center [123, 305] width 65 height 21
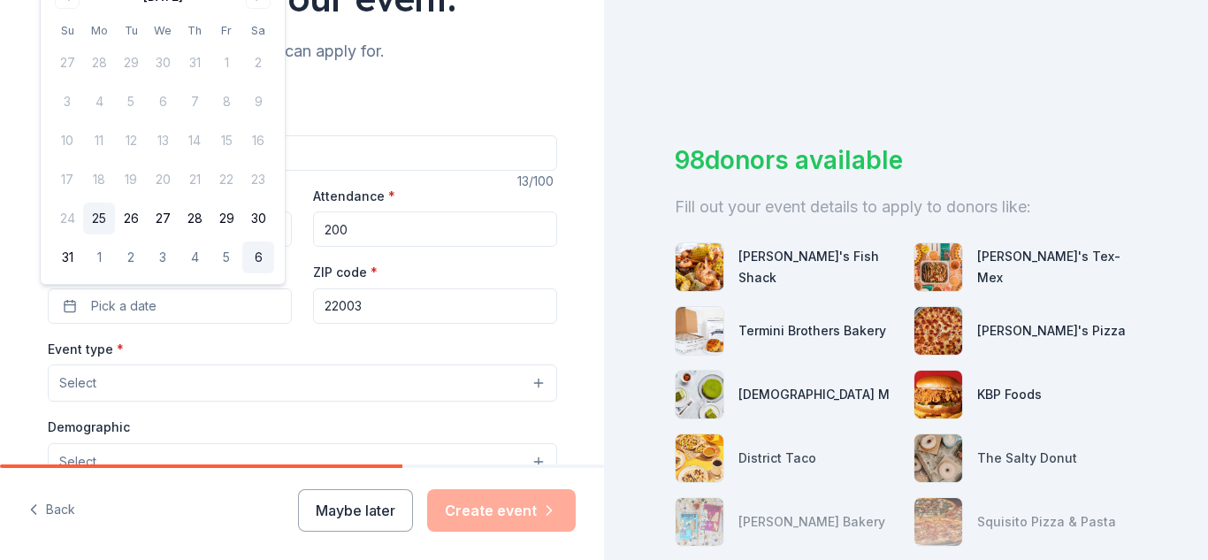
click at [260, 257] on button "6" at bounding box center [258, 257] width 32 height 32
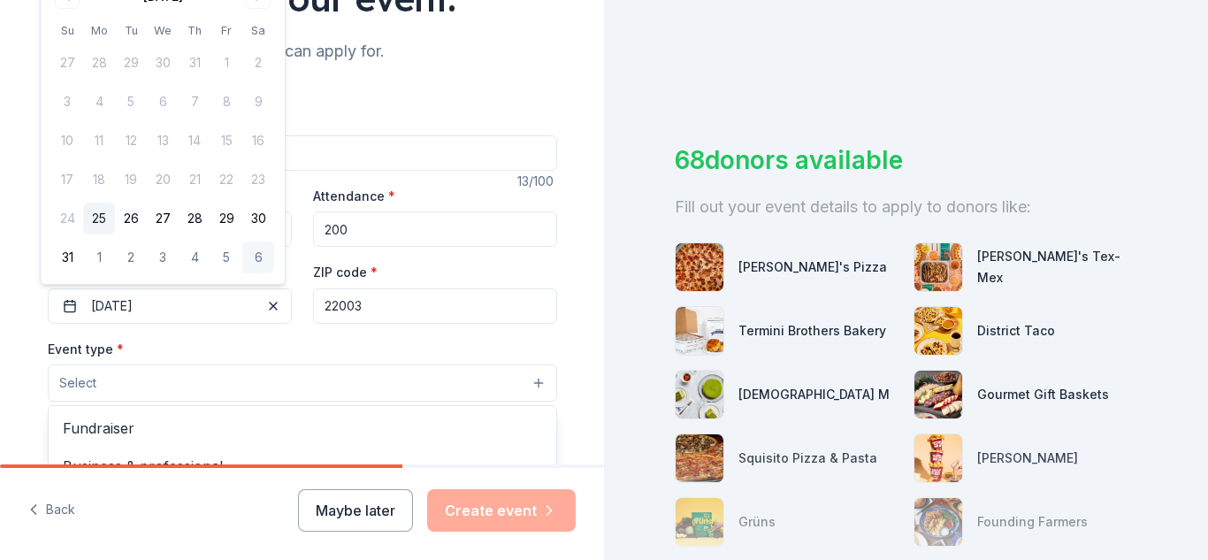
click at [362, 378] on button "Select" at bounding box center [302, 382] width 509 height 37
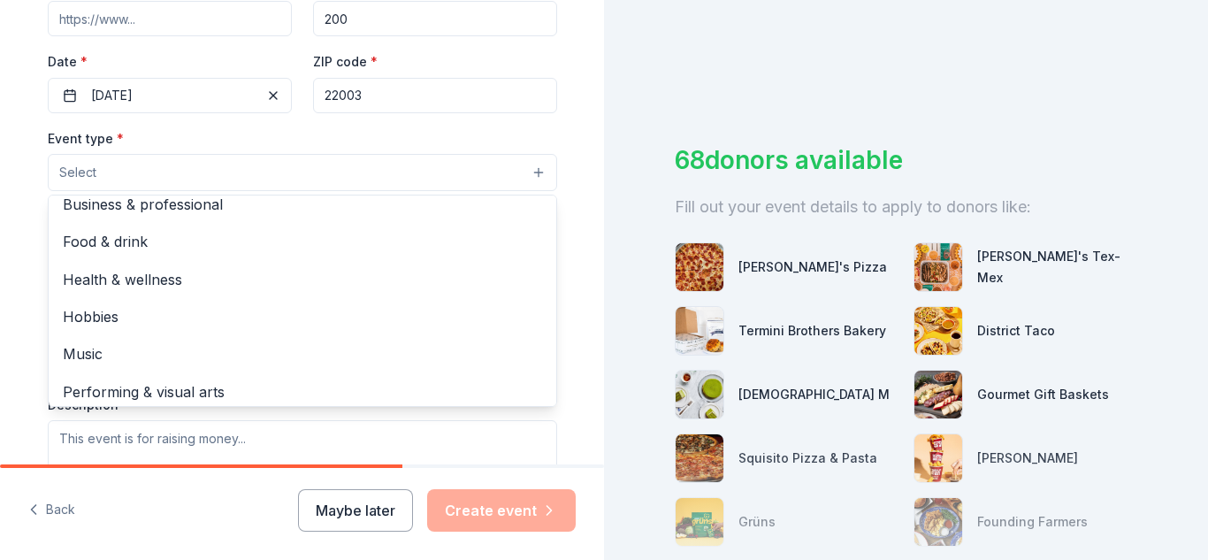
scroll to position [59, 0]
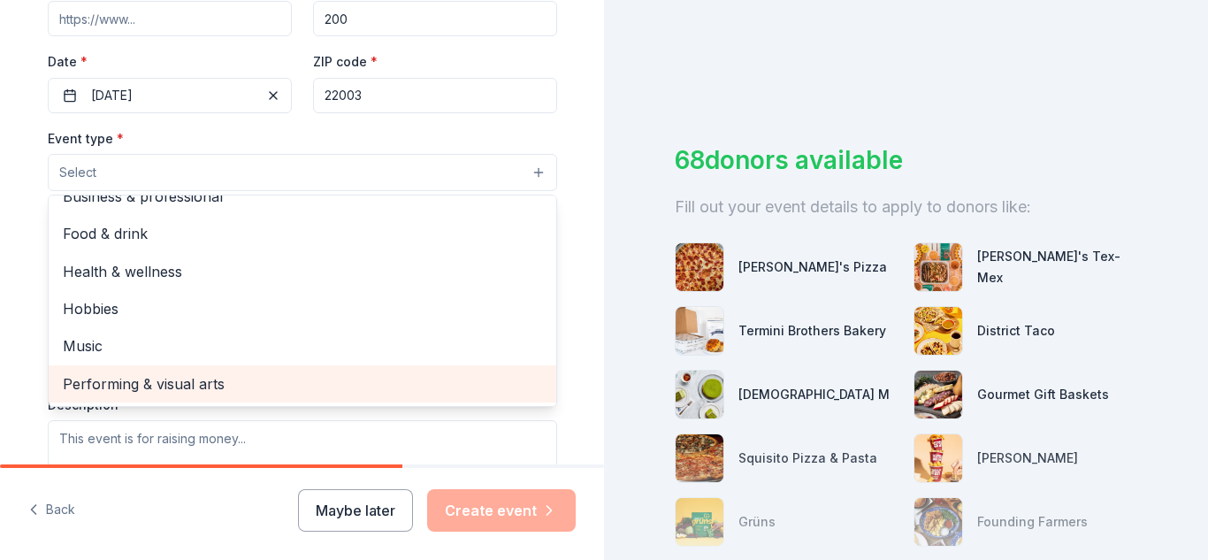
click at [272, 391] on span "Performing & visual arts" at bounding box center [302, 383] width 479 height 23
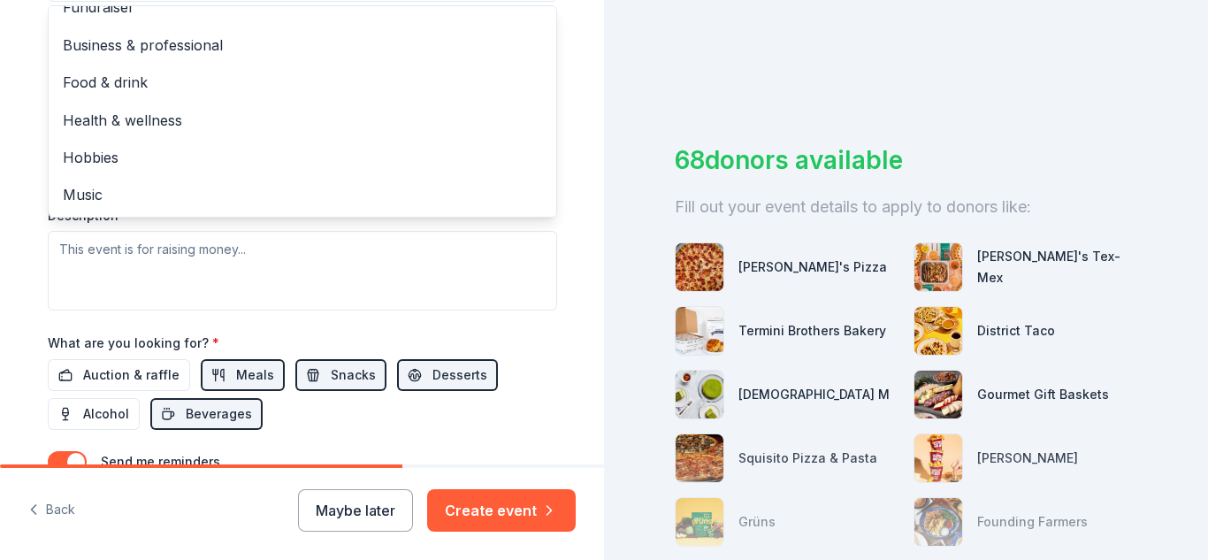
scroll to position [566, 0]
click at [434, 295] on div "Event type * Performing & visual arts Fundraiser Business & professional Food &…" at bounding box center [302, 126] width 509 height 374
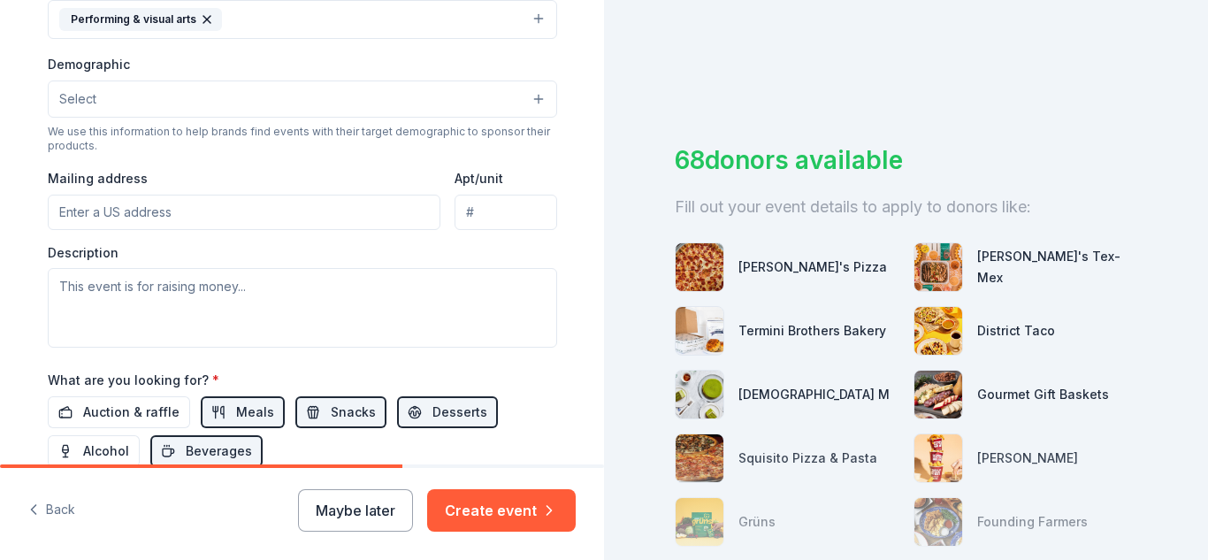
click at [281, 209] on input "Mailing address" at bounding box center [244, 211] width 393 height 35
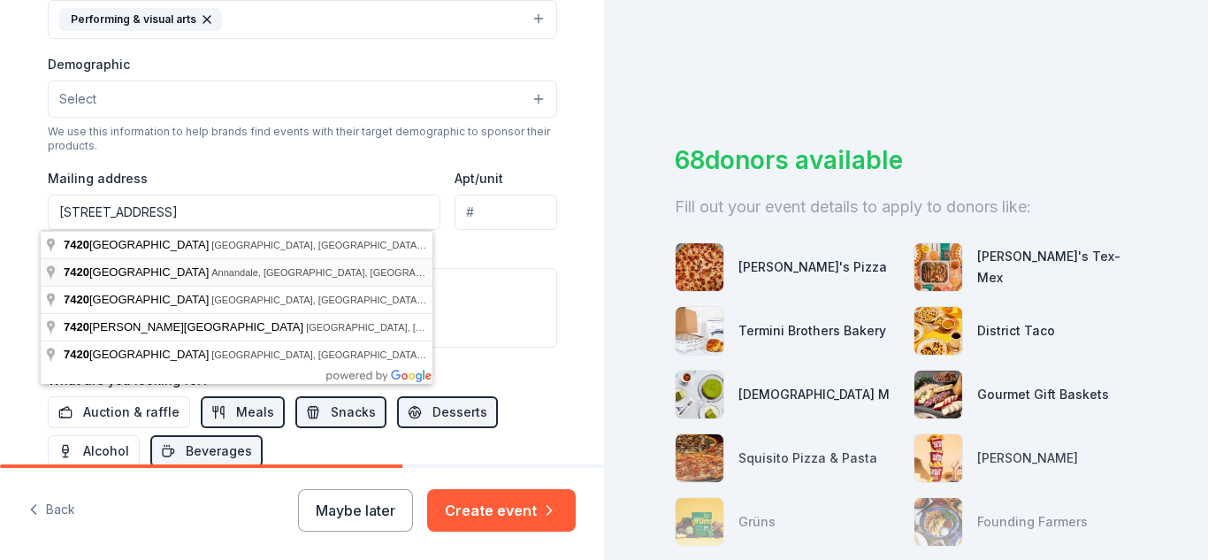
type input "7420 Eastmoreland Road, Annandale, VA, 22003"
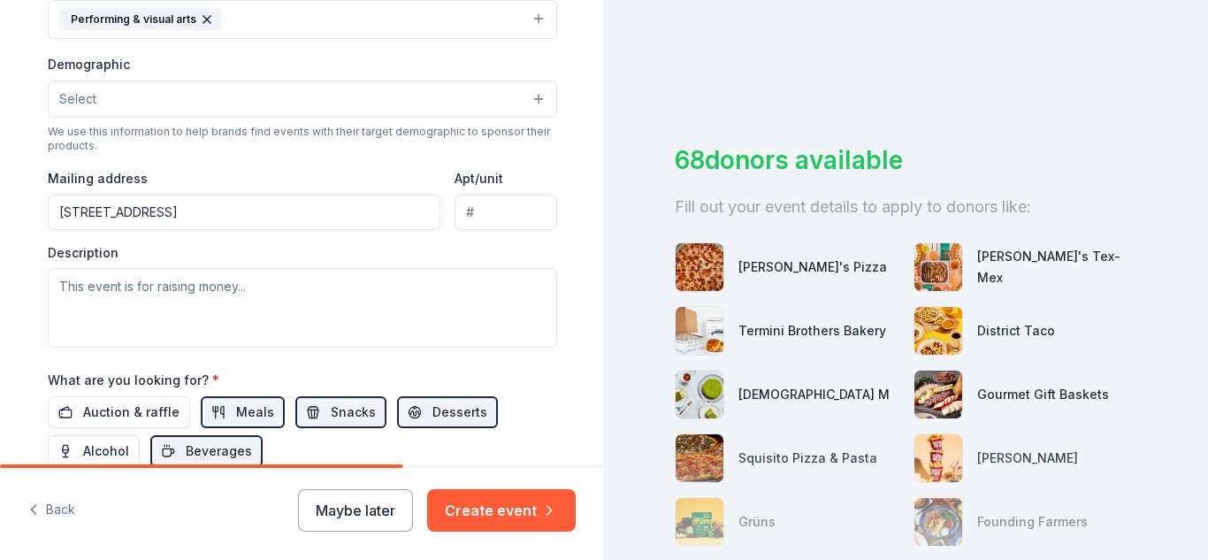
click at [505, 203] on input "Apt/unit" at bounding box center [505, 211] width 102 height 35
type input "202"
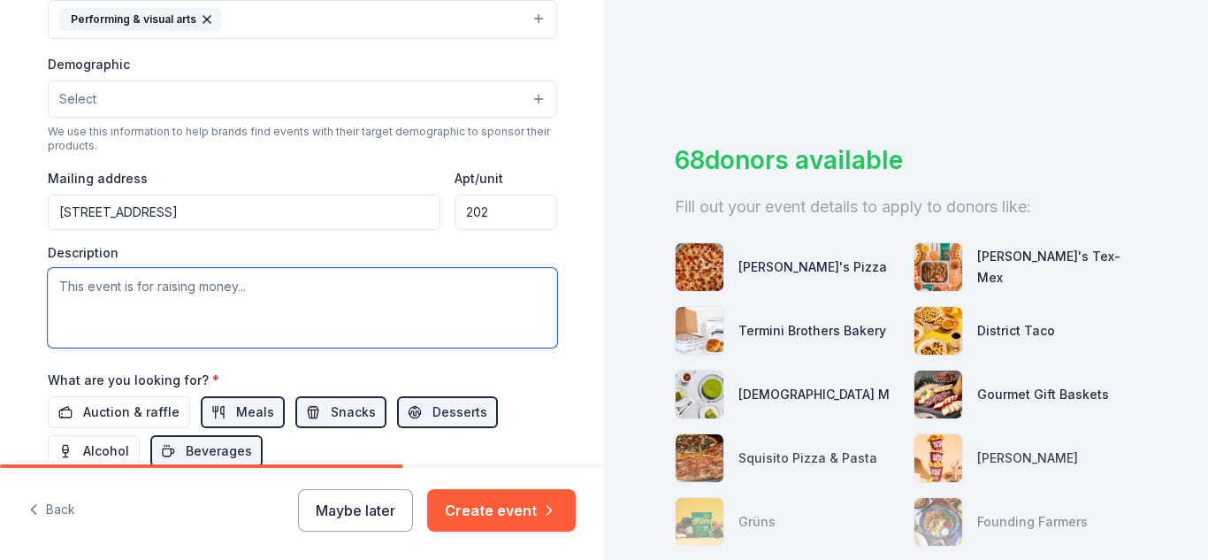
click at [205, 294] on textarea at bounding box center [302, 308] width 509 height 80
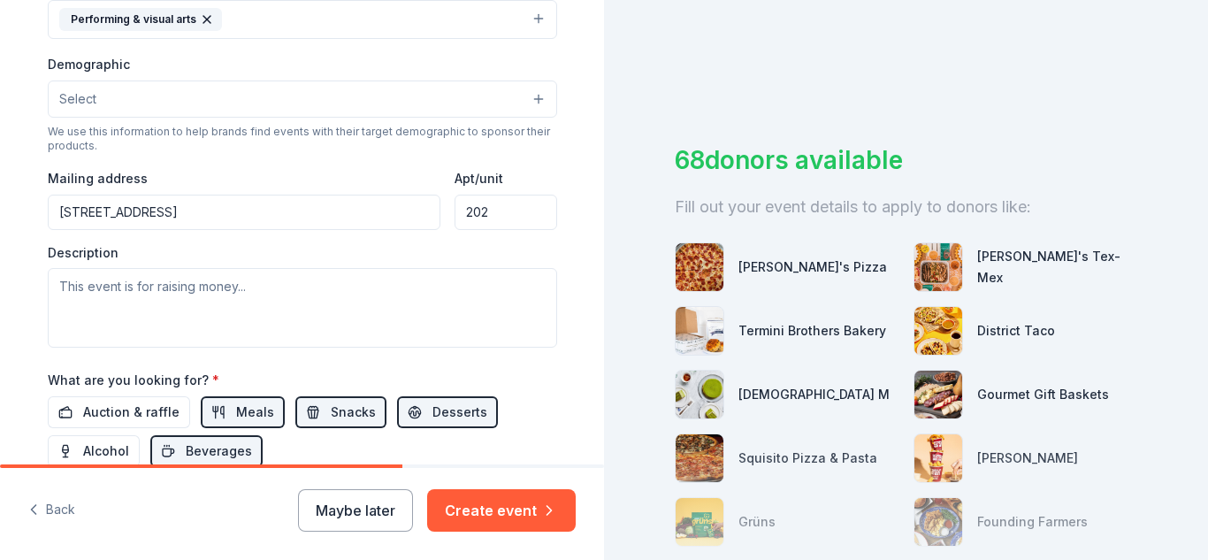
click at [176, 355] on div "Event name * Football game 13 /100 Event website Attendance * 200 Date * 09/06/…" at bounding box center [302, 185] width 509 height 882
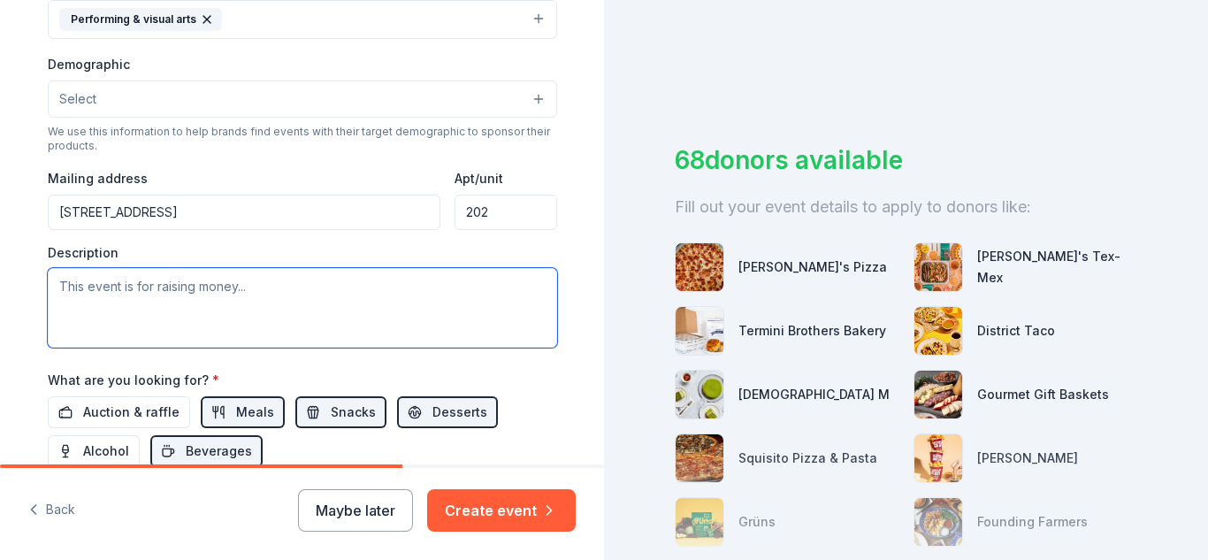
click at [164, 287] on textarea at bounding box center [302, 308] width 509 height 80
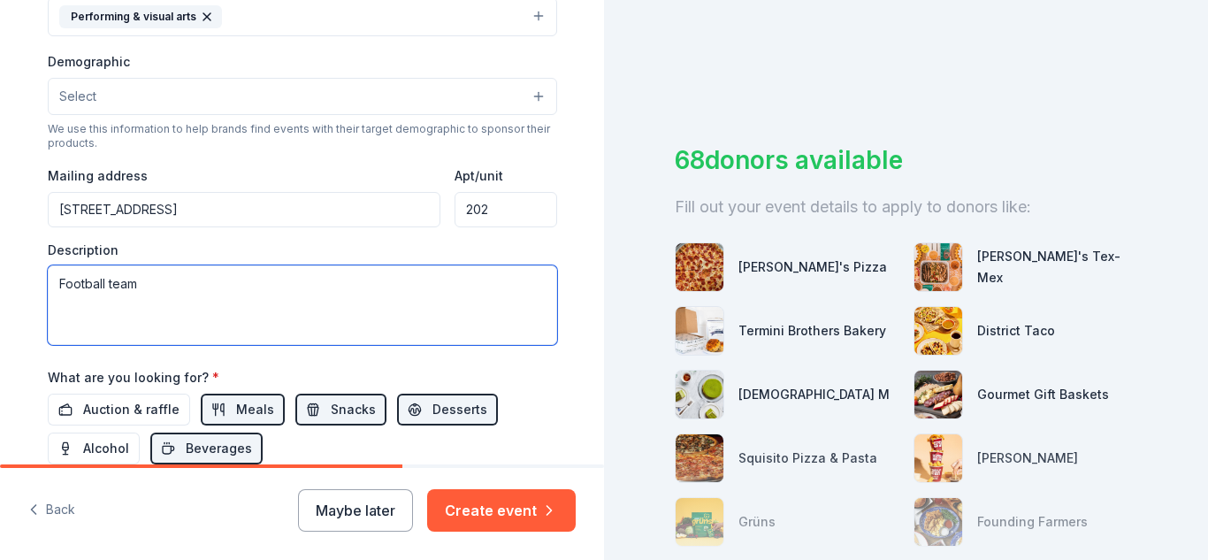
scroll to position [523, 0]
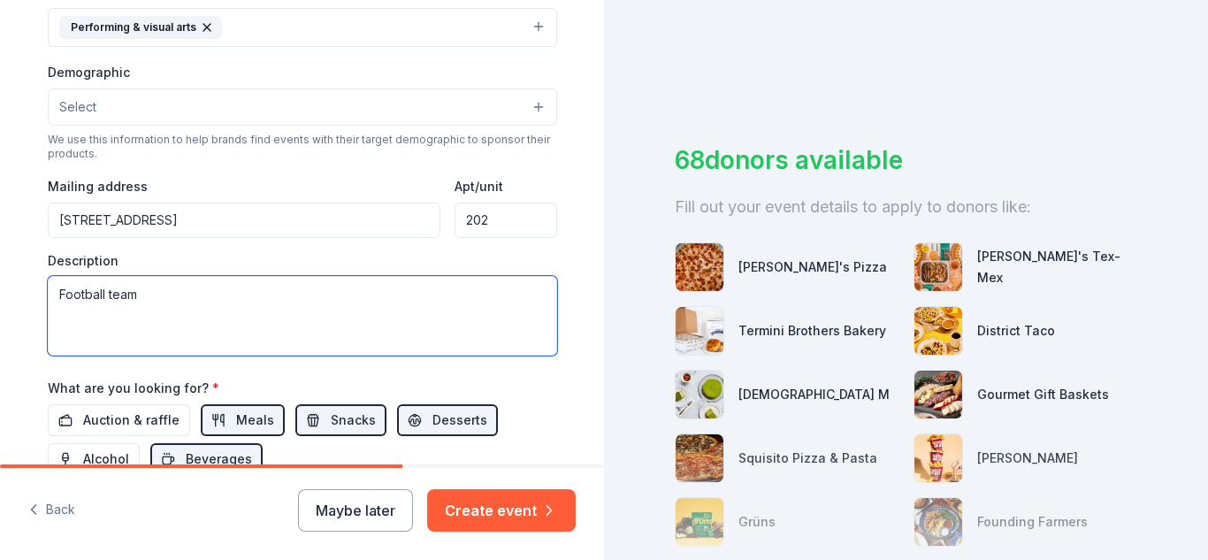
click at [50, 294] on textarea "Football team" at bounding box center [302, 316] width 509 height 80
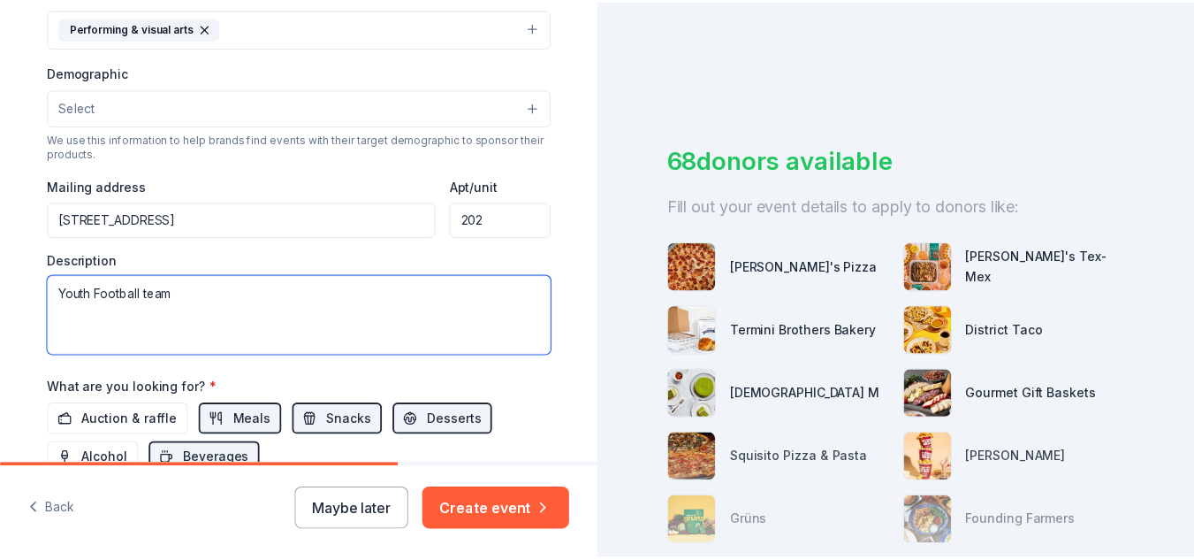
scroll to position [778, 0]
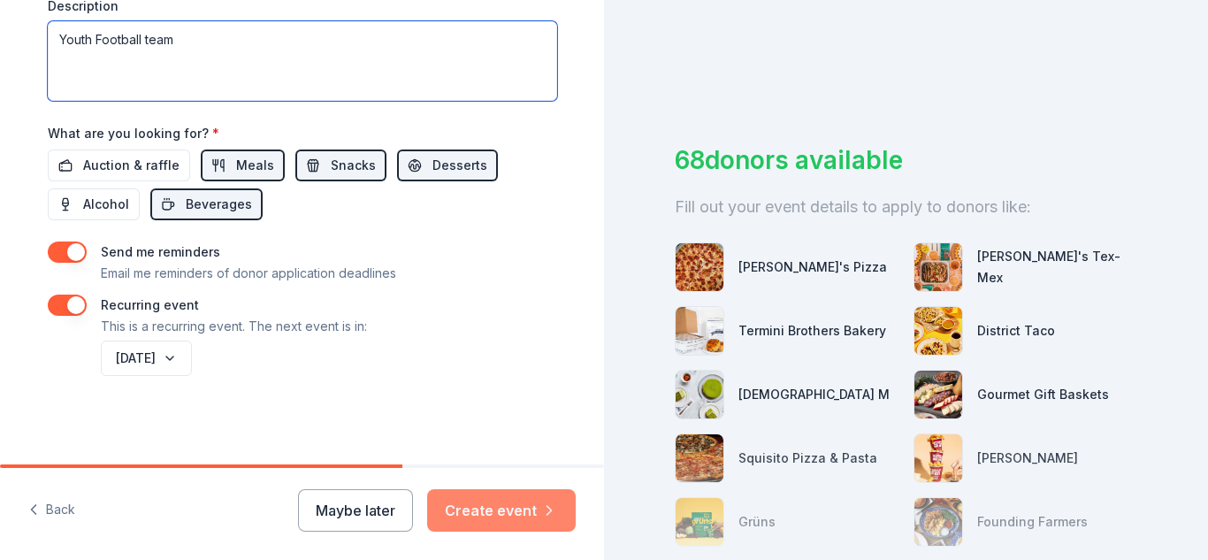
type textarea "Youth Football team"
click at [527, 501] on button "Create event" at bounding box center [501, 510] width 149 height 42
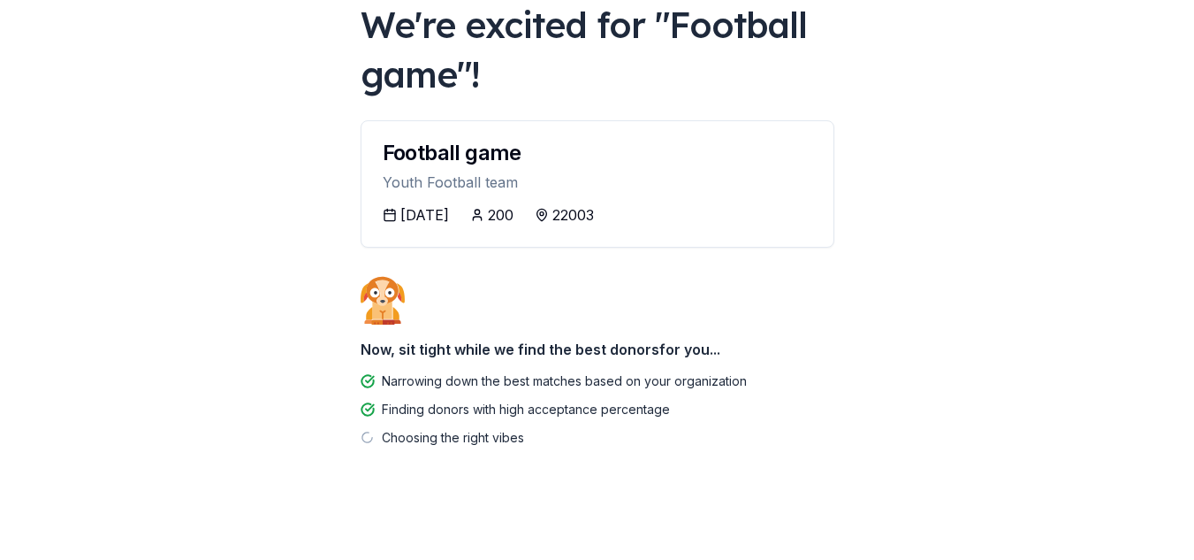
scroll to position [118, 0]
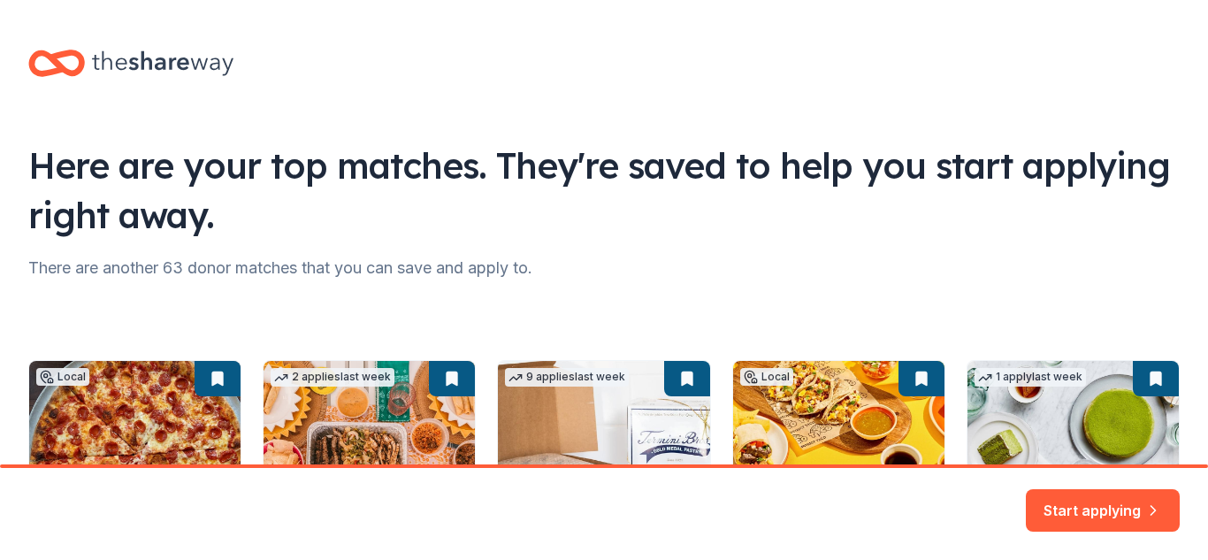
click at [1173, 328] on html "Here are your top matches. They're saved to help you start applying right away.…" at bounding box center [604, 280] width 1208 height 560
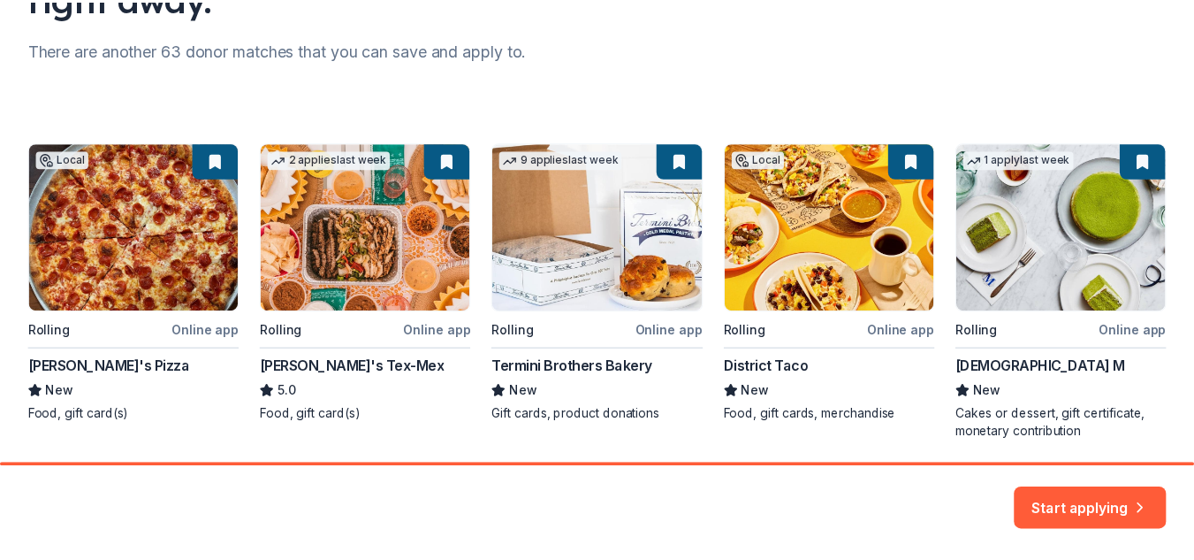
scroll to position [223, 0]
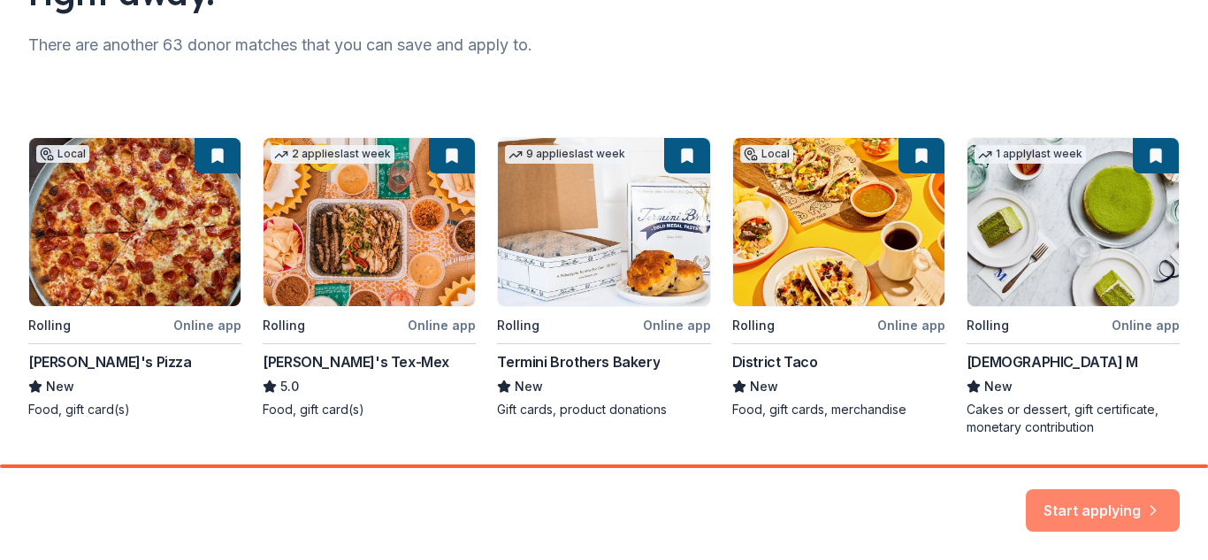
click at [1148, 504] on icon "button" at bounding box center [1153, 500] width 18 height 18
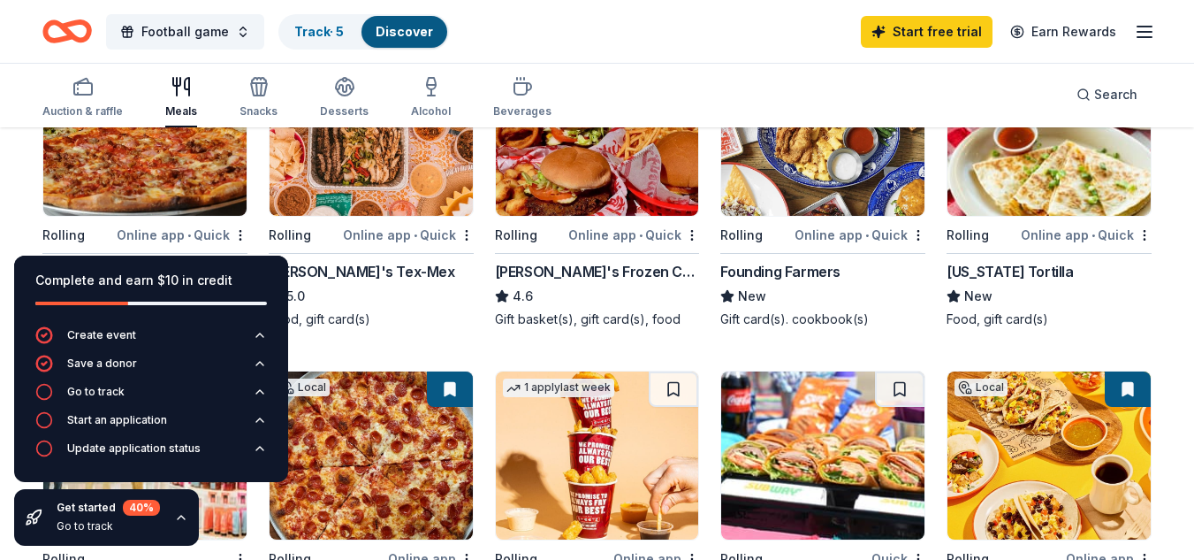
scroll to position [252, 0]
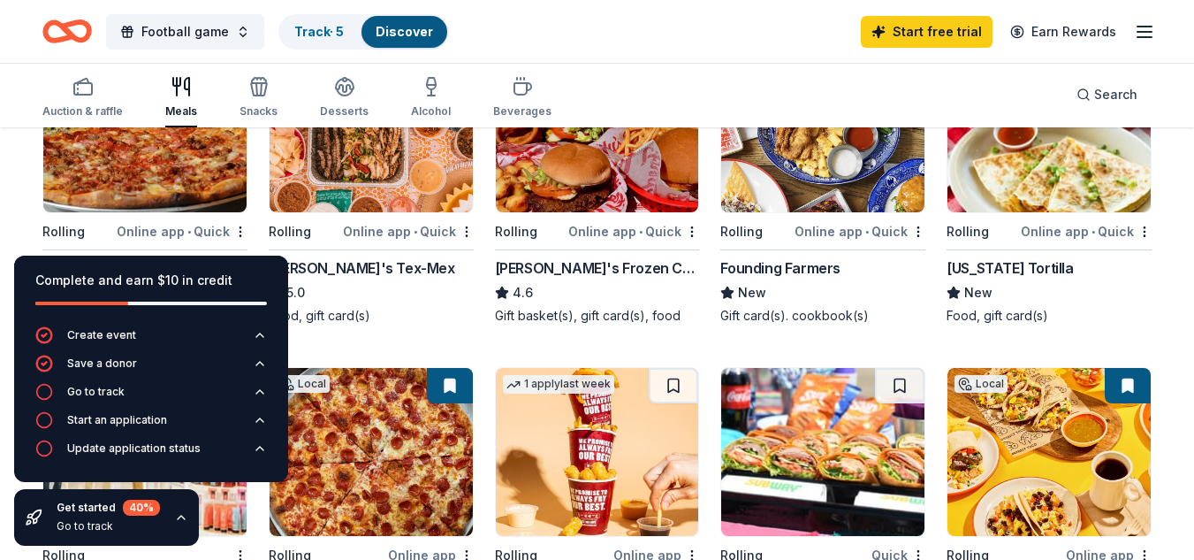
click at [180, 522] on icon "button" at bounding box center [181, 517] width 14 height 14
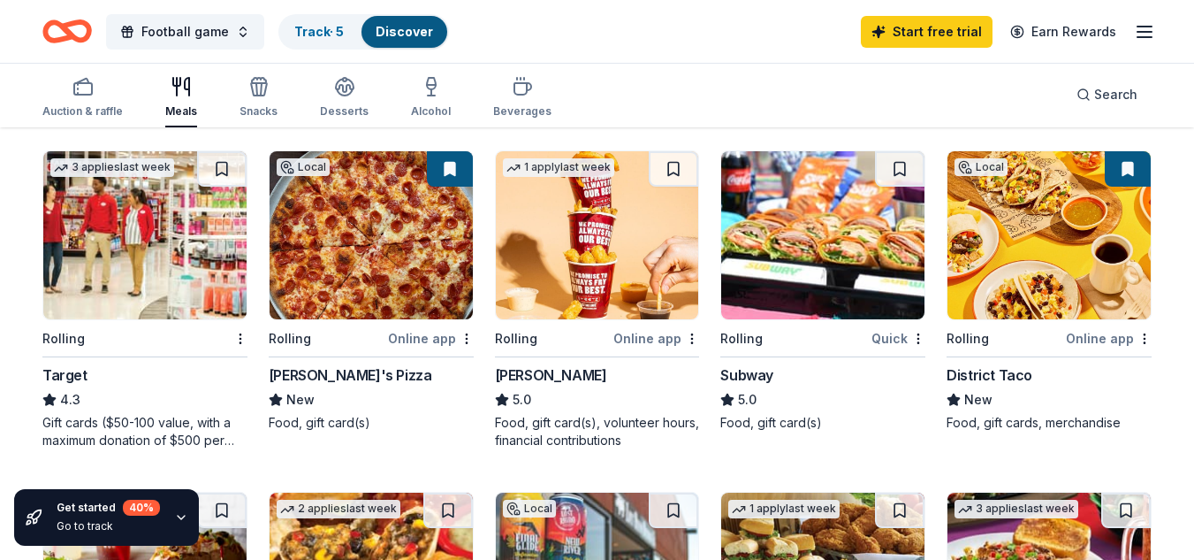
scroll to position [477, 0]
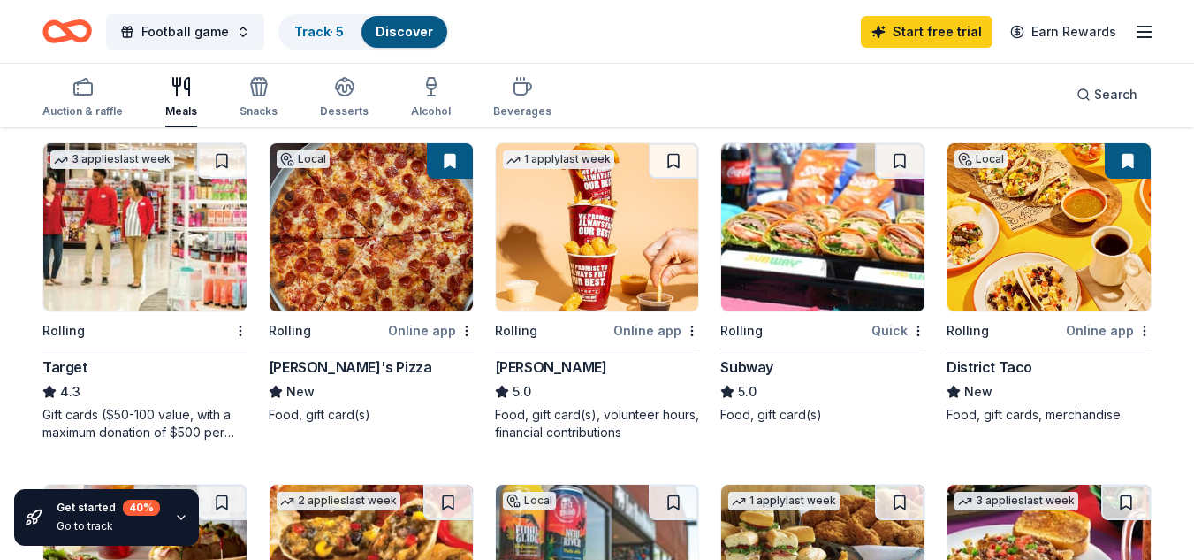
click at [195, 298] on img at bounding box center [144, 227] width 203 height 168
click at [856, 238] on img at bounding box center [822, 227] width 203 height 168
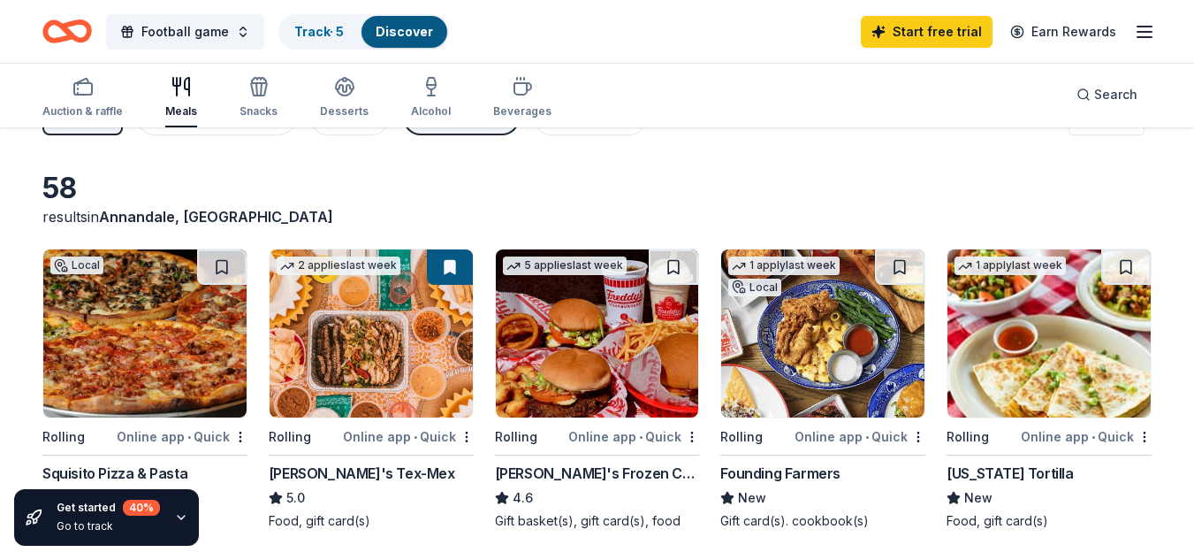
scroll to position [0, 0]
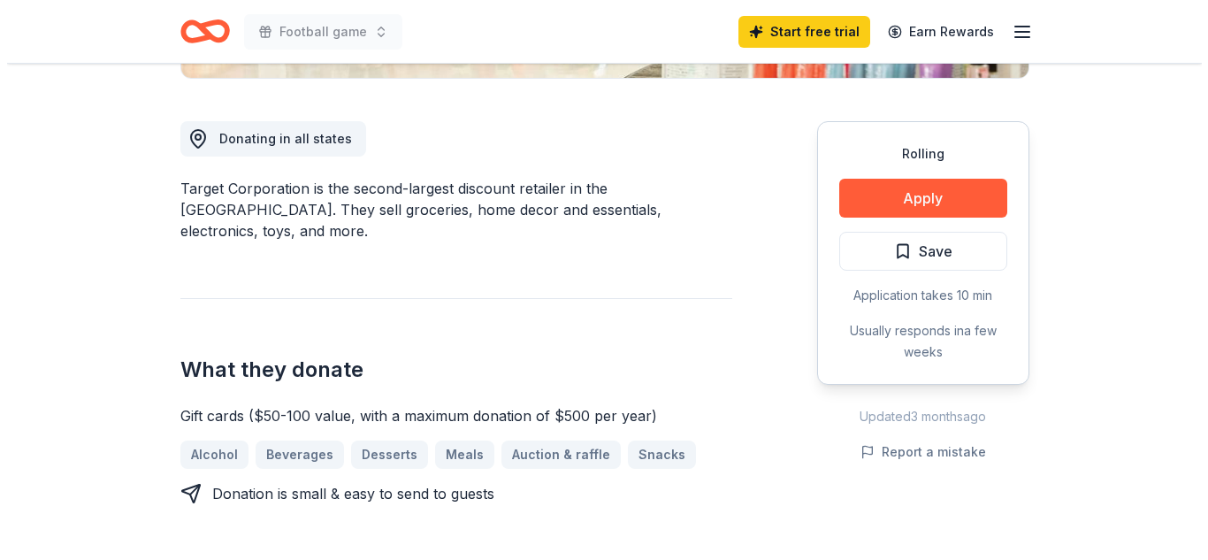
scroll to position [478, 0]
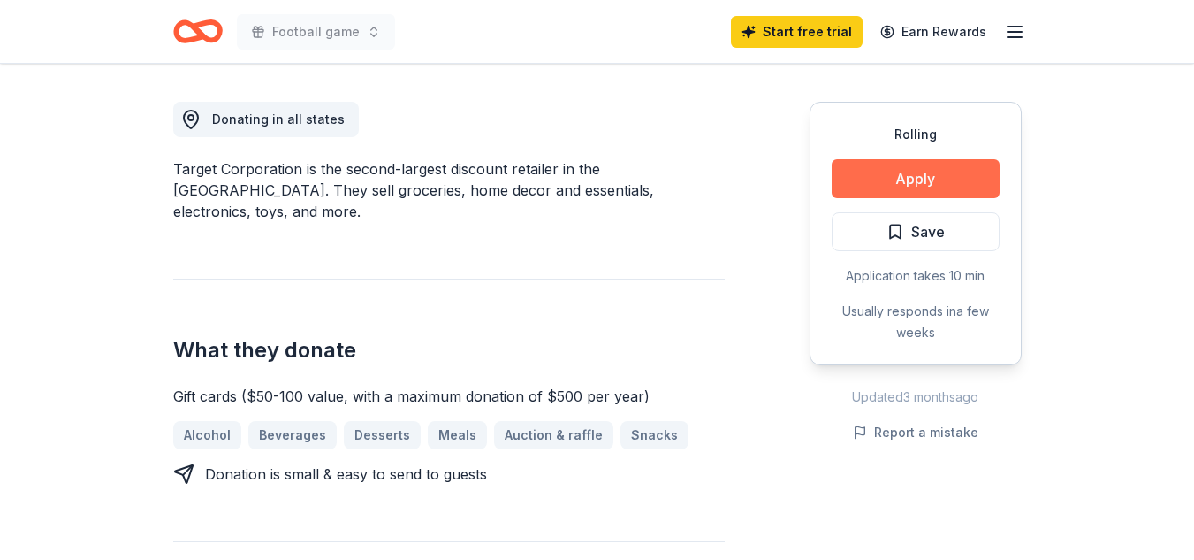
click at [950, 179] on button "Apply" at bounding box center [916, 178] width 168 height 39
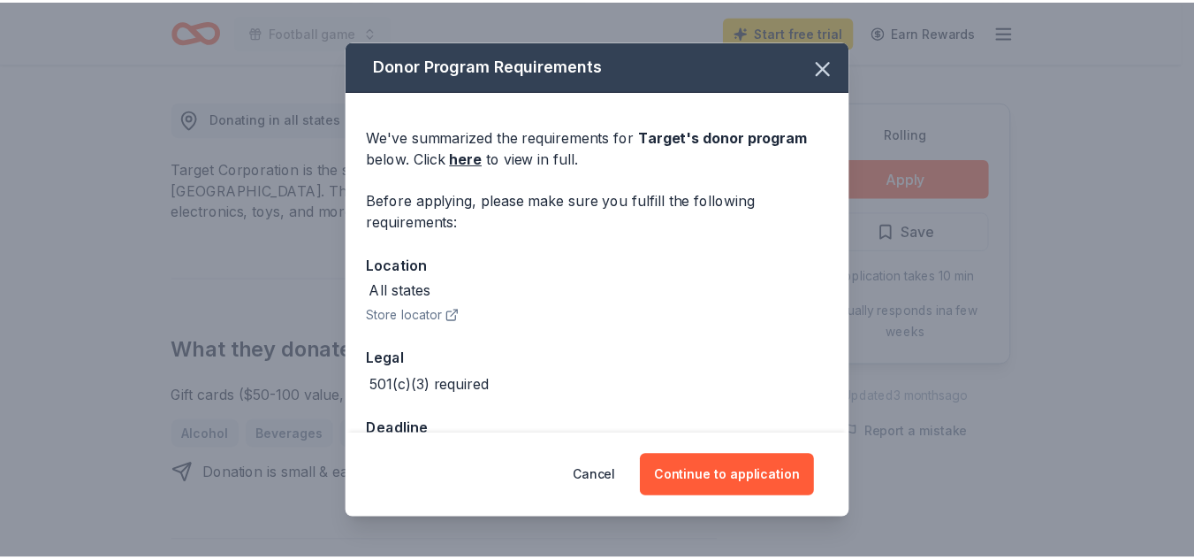
scroll to position [56, 0]
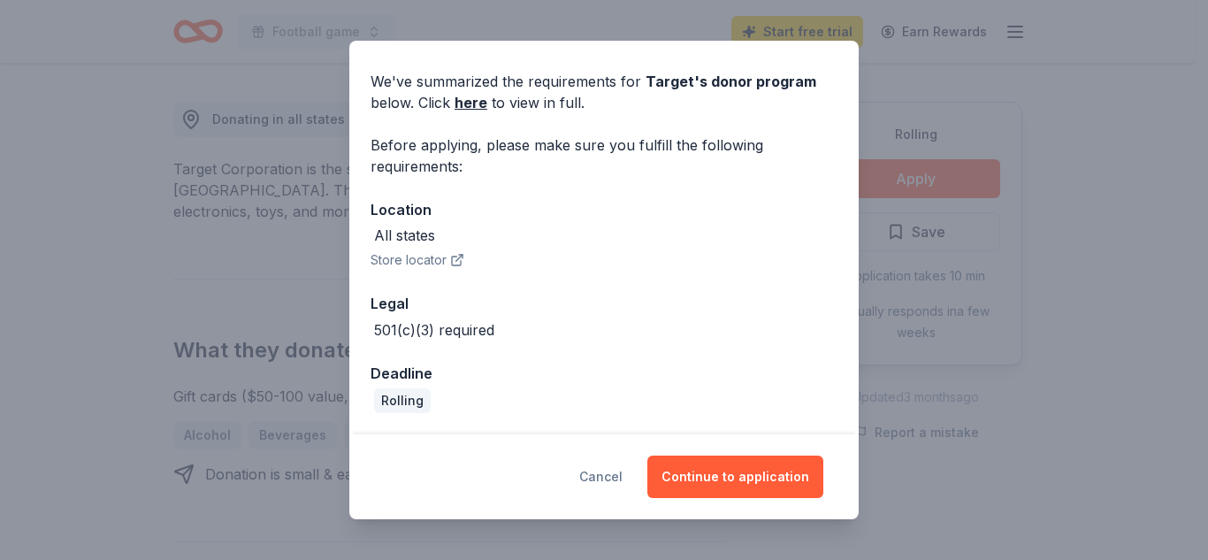
click at [622, 477] on button "Cancel" at bounding box center [600, 476] width 43 height 42
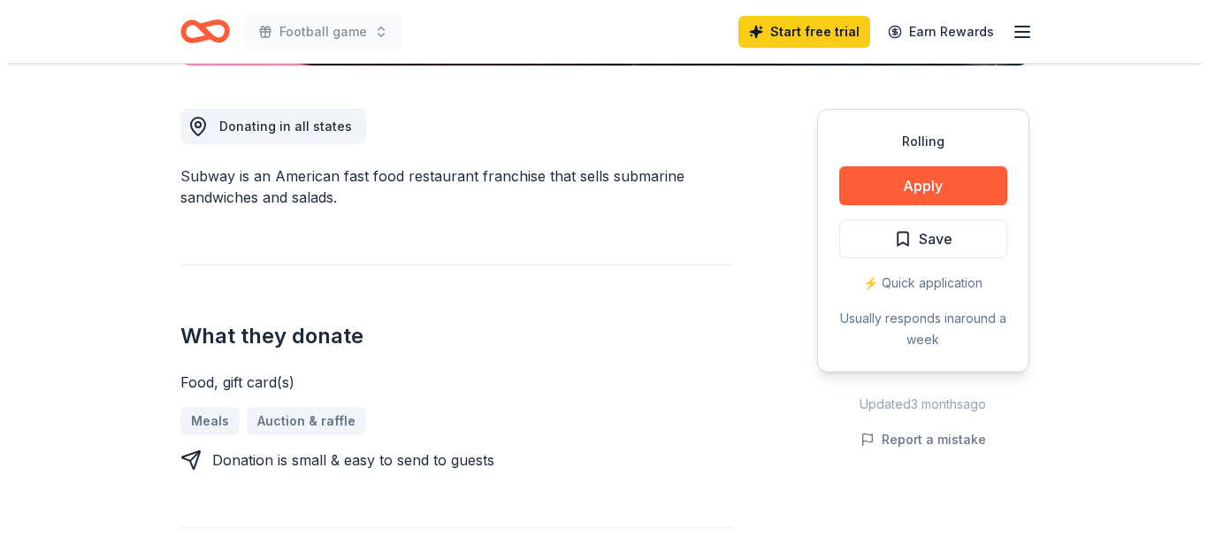
scroll to position [484, 0]
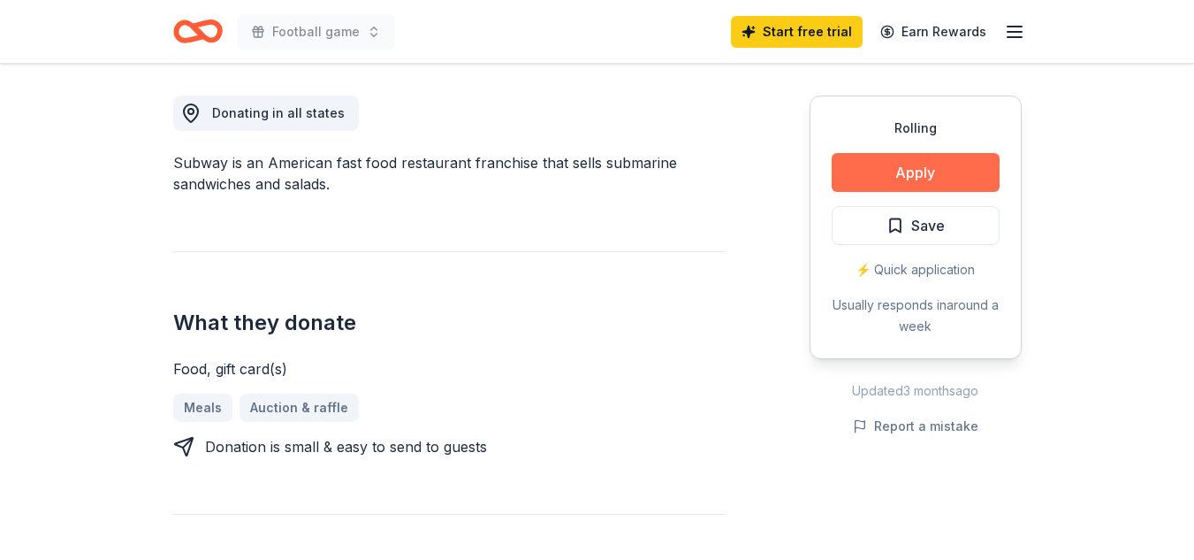
click at [950, 164] on button "Apply" at bounding box center [916, 172] width 168 height 39
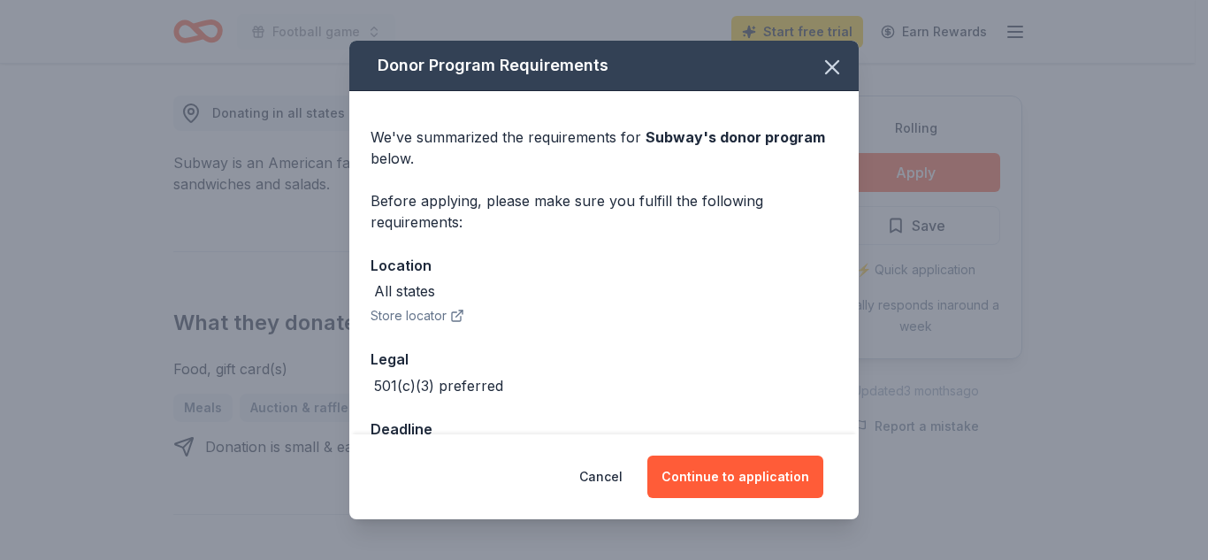
scroll to position [56, 0]
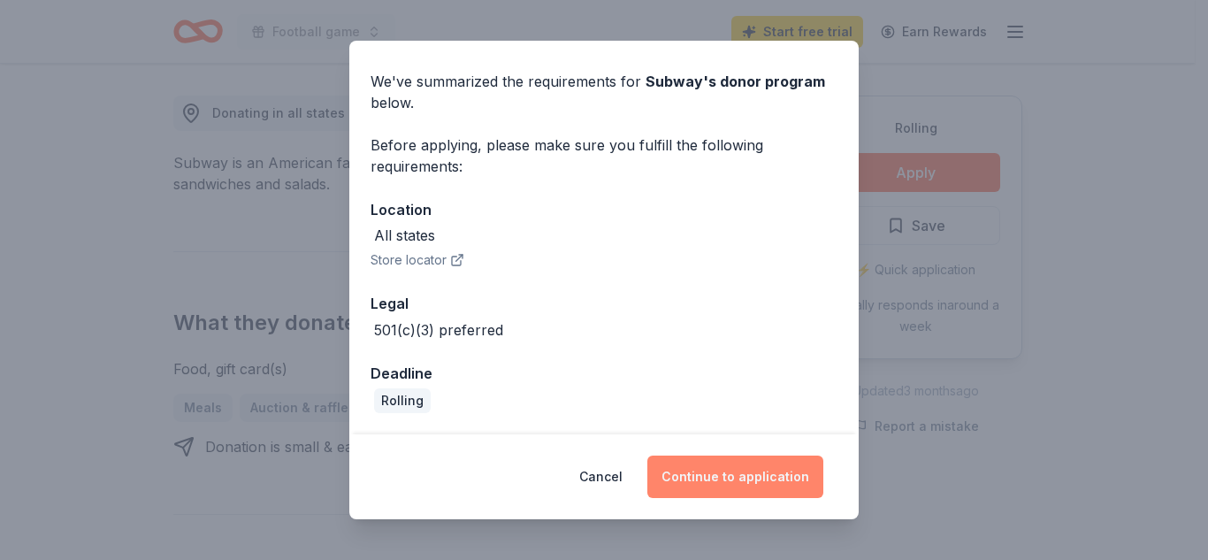
click at [773, 470] on button "Continue to application" at bounding box center [735, 476] width 176 height 42
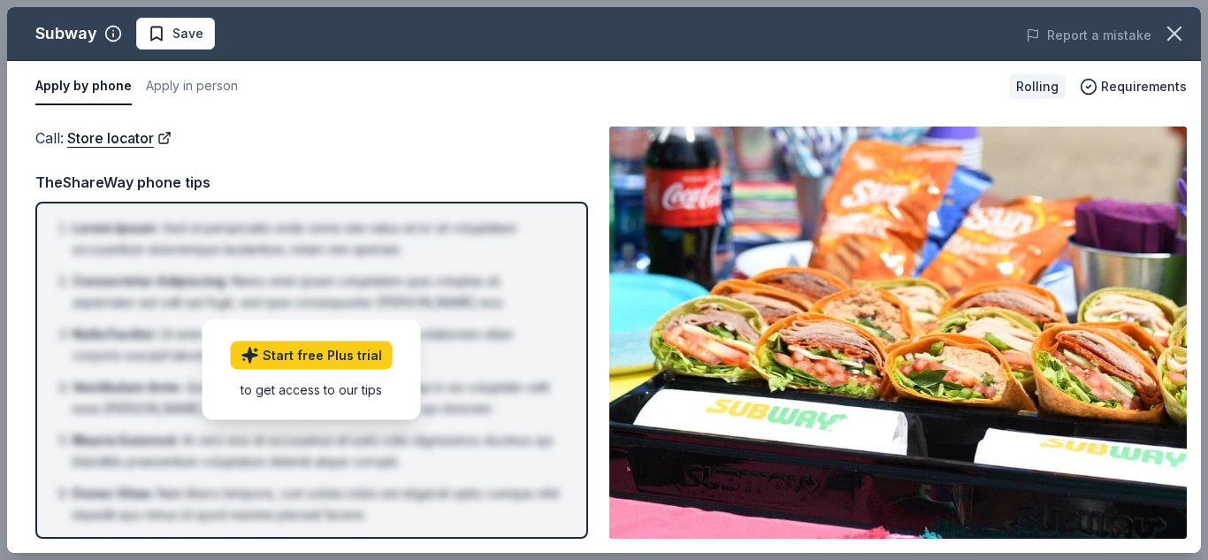
drag, startPoint x: 1207, startPoint y: 113, endPoint x: 1203, endPoint y: 166, distance: 53.2
click at [1194, 166] on div "Subway Save Report a mistake Apply by phone Apply in person Rolling Requirement…" at bounding box center [604, 280] width 1208 height 560
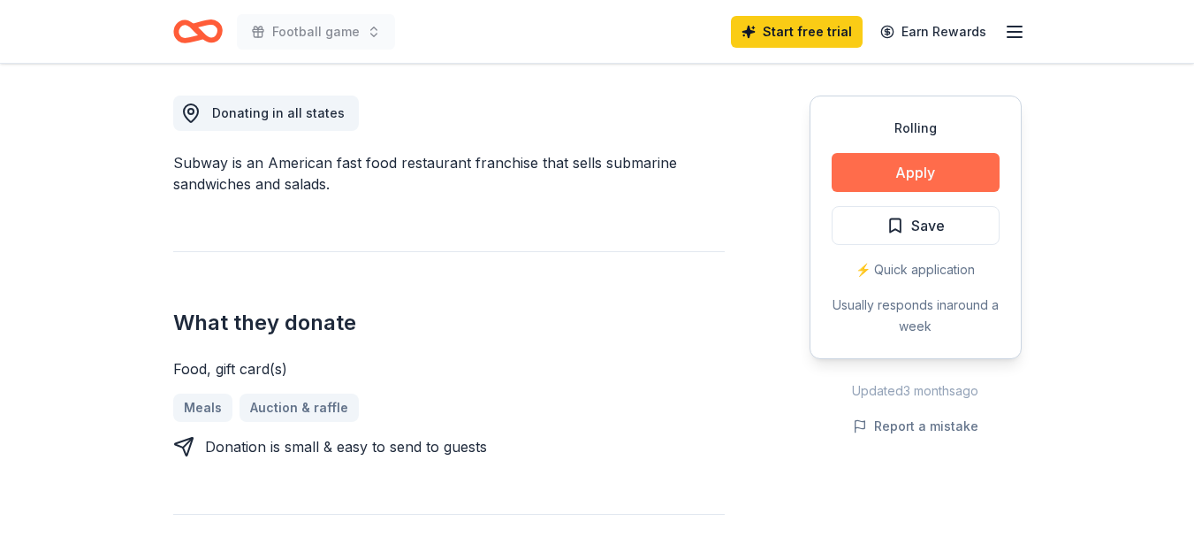
click at [966, 168] on button "Apply" at bounding box center [916, 172] width 168 height 39
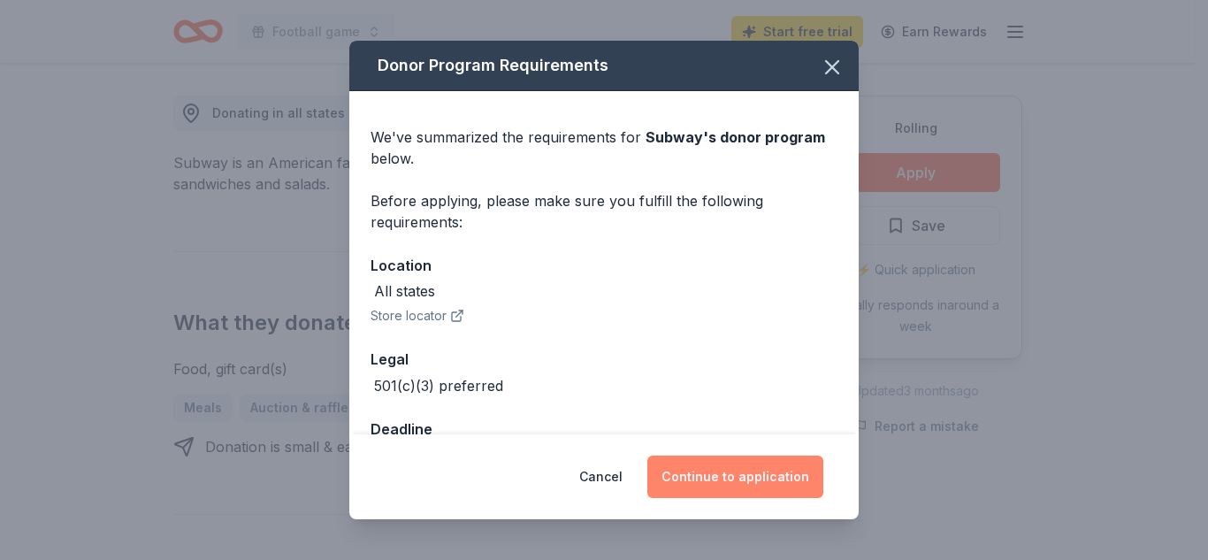
drag, startPoint x: 751, startPoint y: 488, endPoint x: 758, endPoint y: 473, distance: 16.6
click at [758, 473] on button "Continue to application" at bounding box center [735, 476] width 176 height 42
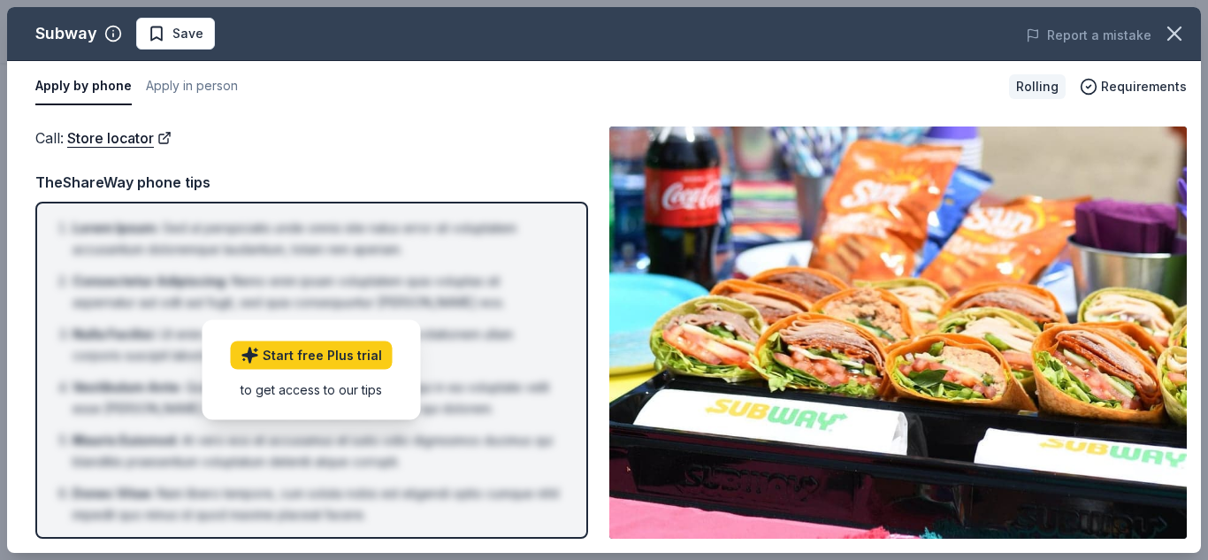
drag, startPoint x: 1205, startPoint y: 147, endPoint x: 1195, endPoint y: 234, distance: 88.1
click at [1194, 234] on div "Subway Save Report a mistake Apply by phone Apply in person Rolling Requirement…" at bounding box center [604, 280] width 1208 height 560
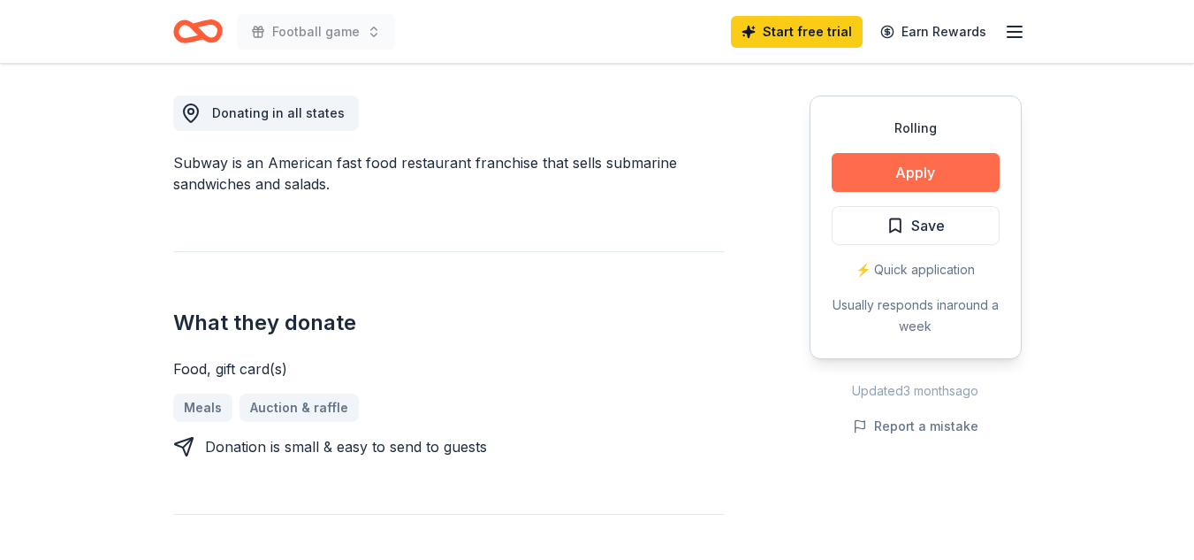
click at [867, 166] on button "Apply" at bounding box center [916, 172] width 168 height 39
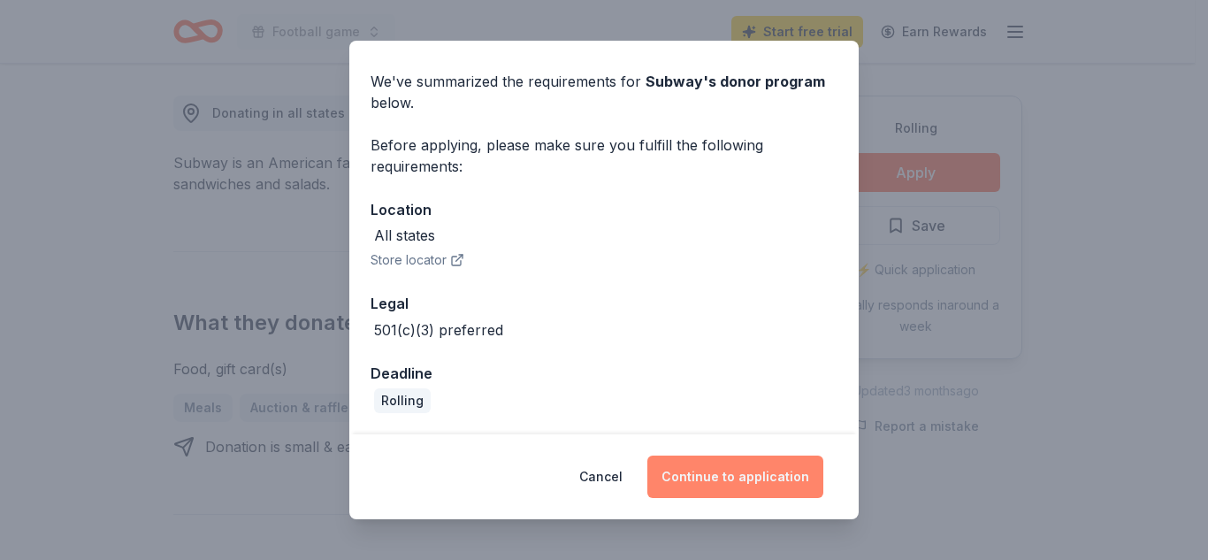
click at [763, 477] on button "Continue to application" at bounding box center [735, 476] width 176 height 42
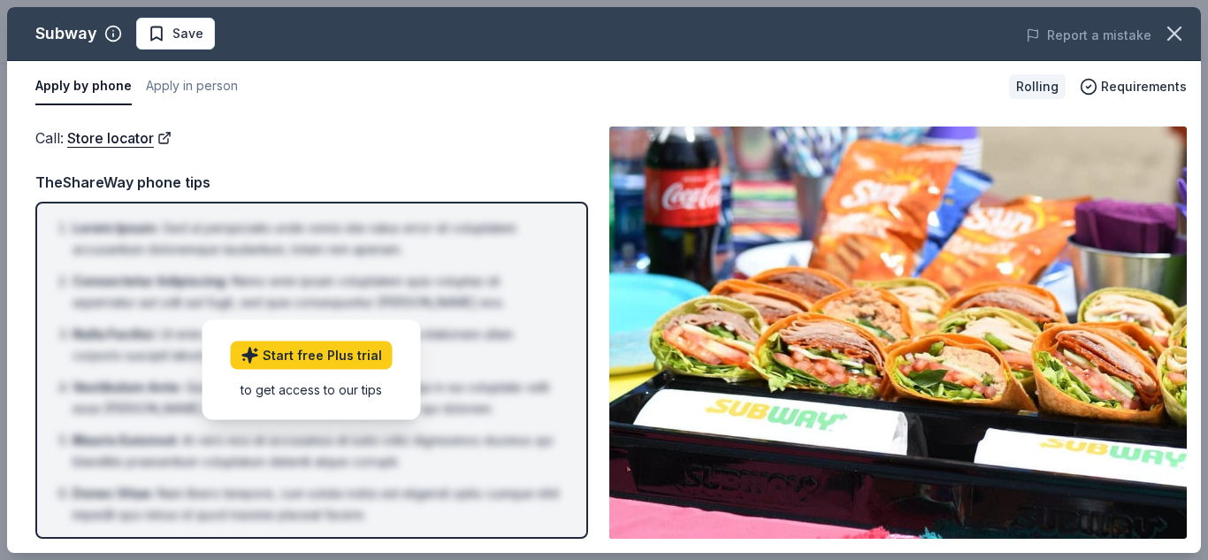
click at [105, 92] on button "Apply by phone" at bounding box center [83, 86] width 96 height 37
click at [200, 84] on button "Apply in person" at bounding box center [192, 86] width 92 height 37
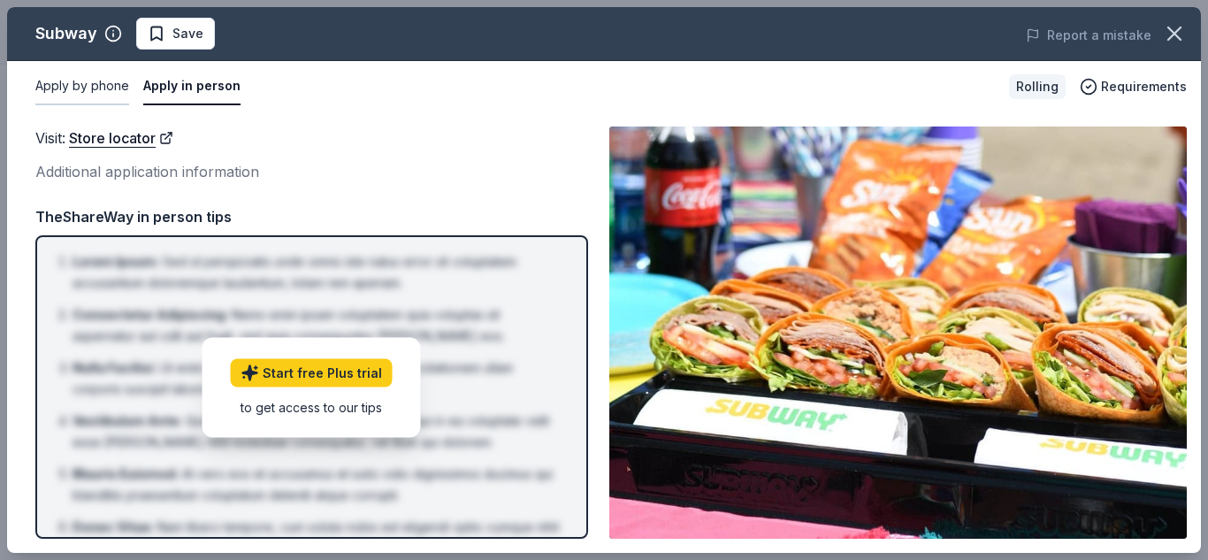
click at [109, 84] on button "Apply by phone" at bounding box center [82, 86] width 94 height 37
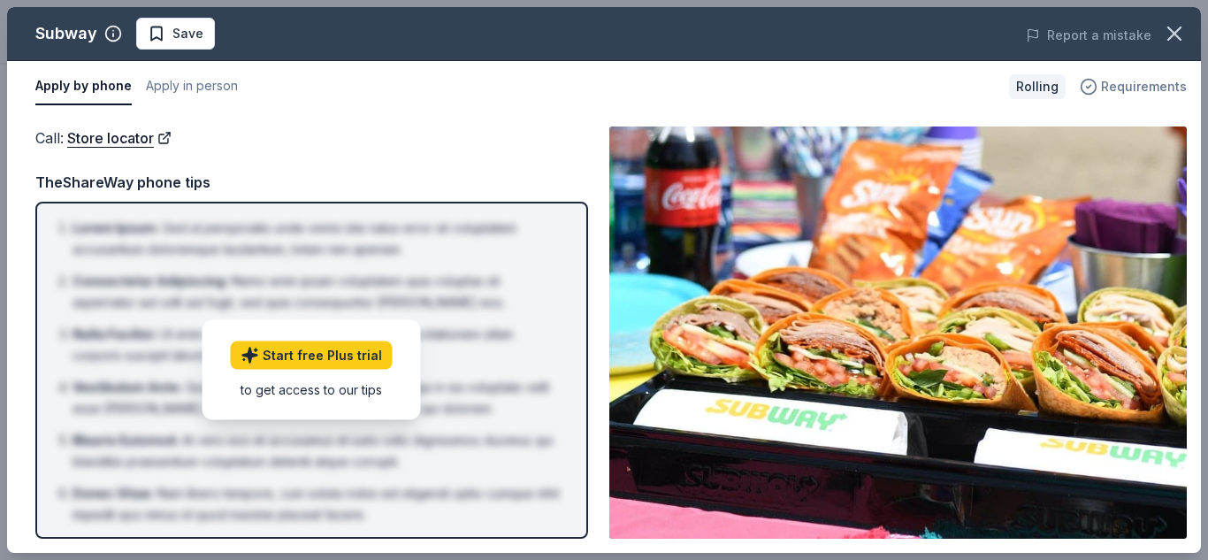
click at [1144, 80] on span "Requirements" at bounding box center [1144, 86] width 86 height 21
click at [1168, 35] on icon "button" at bounding box center [1174, 33] width 25 height 25
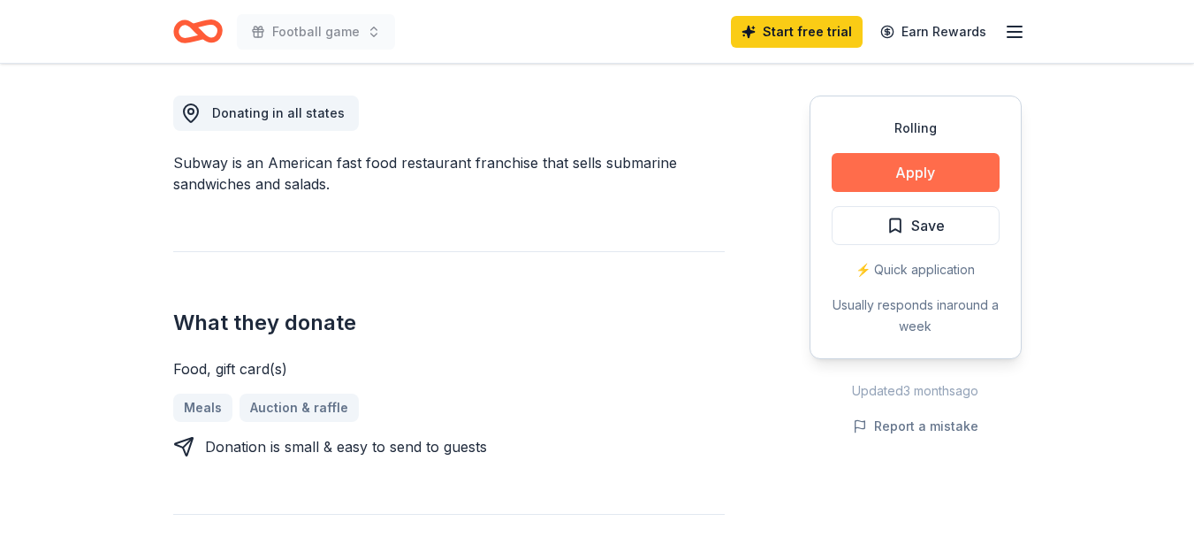
click at [973, 186] on button "Apply" at bounding box center [916, 172] width 168 height 39
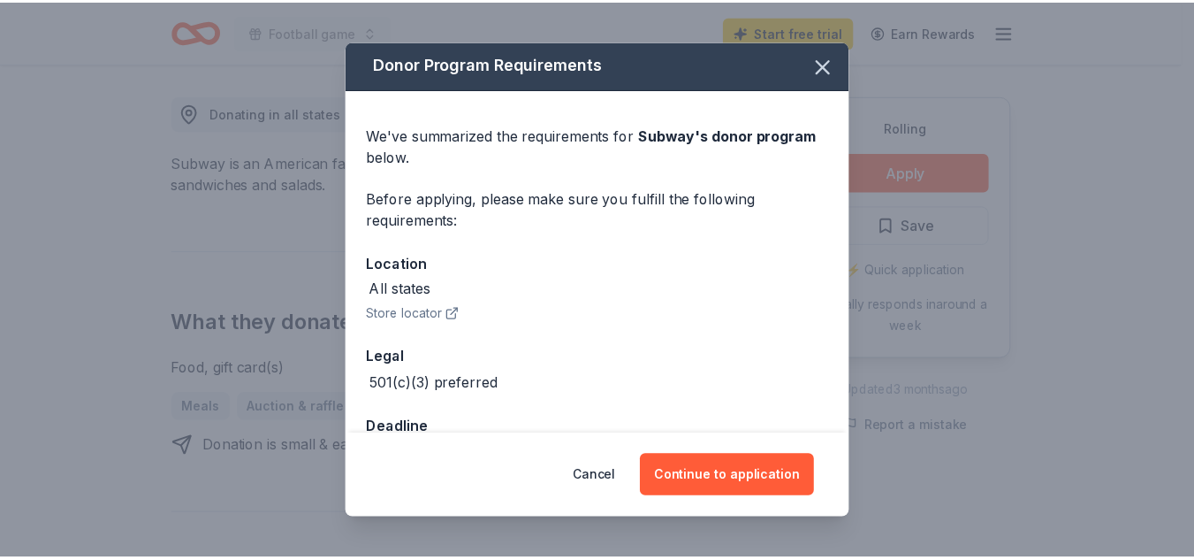
scroll to position [0, 0]
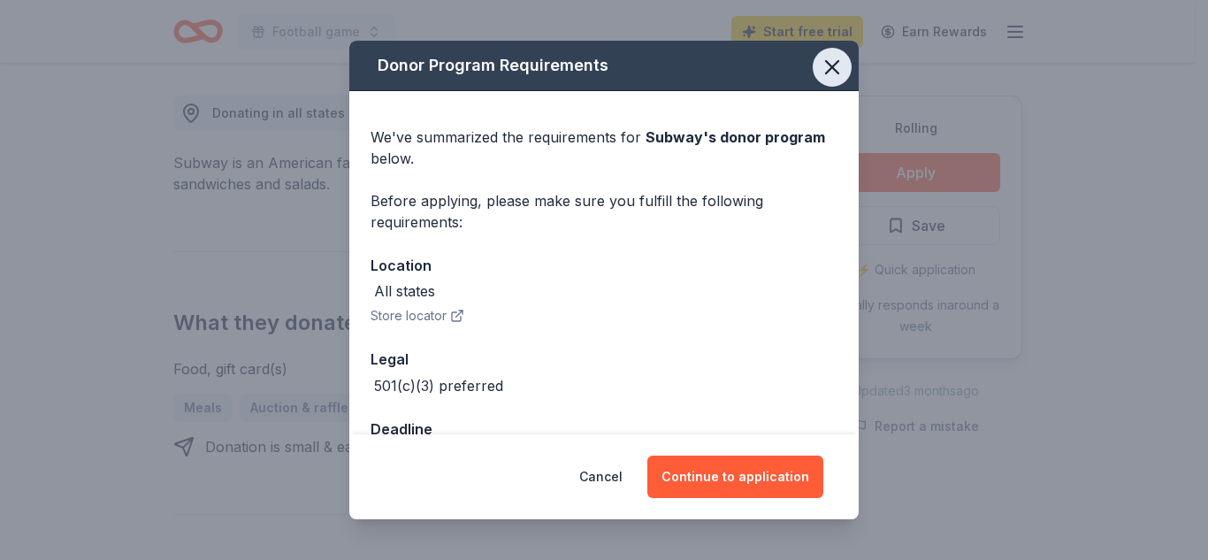
click at [826, 70] on icon "button" at bounding box center [832, 67] width 12 height 12
